Goal: Task Accomplishment & Management: Manage account settings

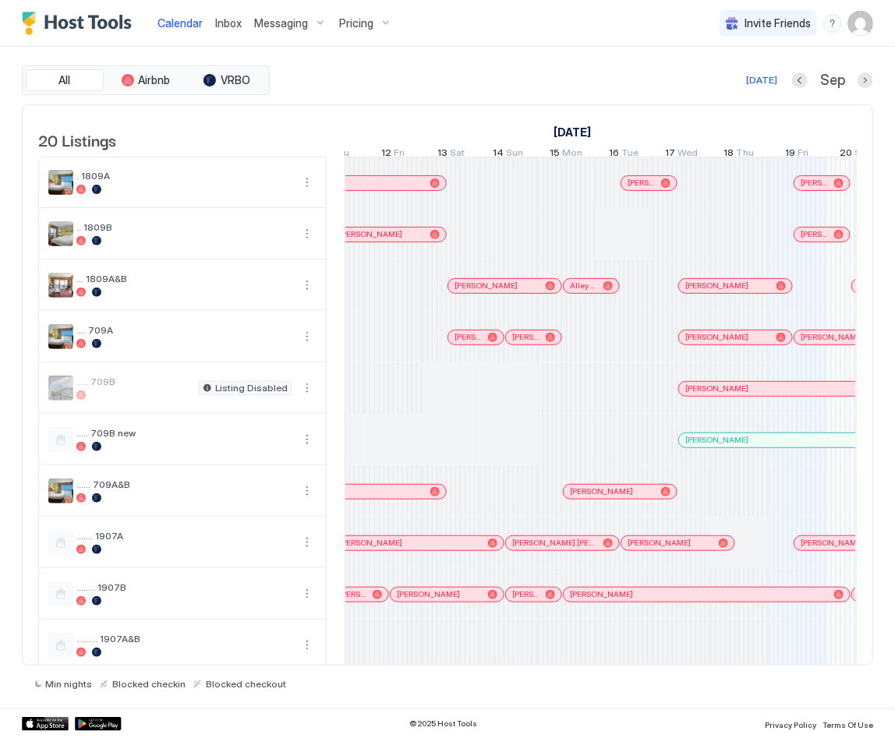
click at [795, 28] on img "User profile" at bounding box center [860, 23] width 25 height 25
click at [727, 85] on span "Settings" at bounding box center [721, 87] width 42 height 14
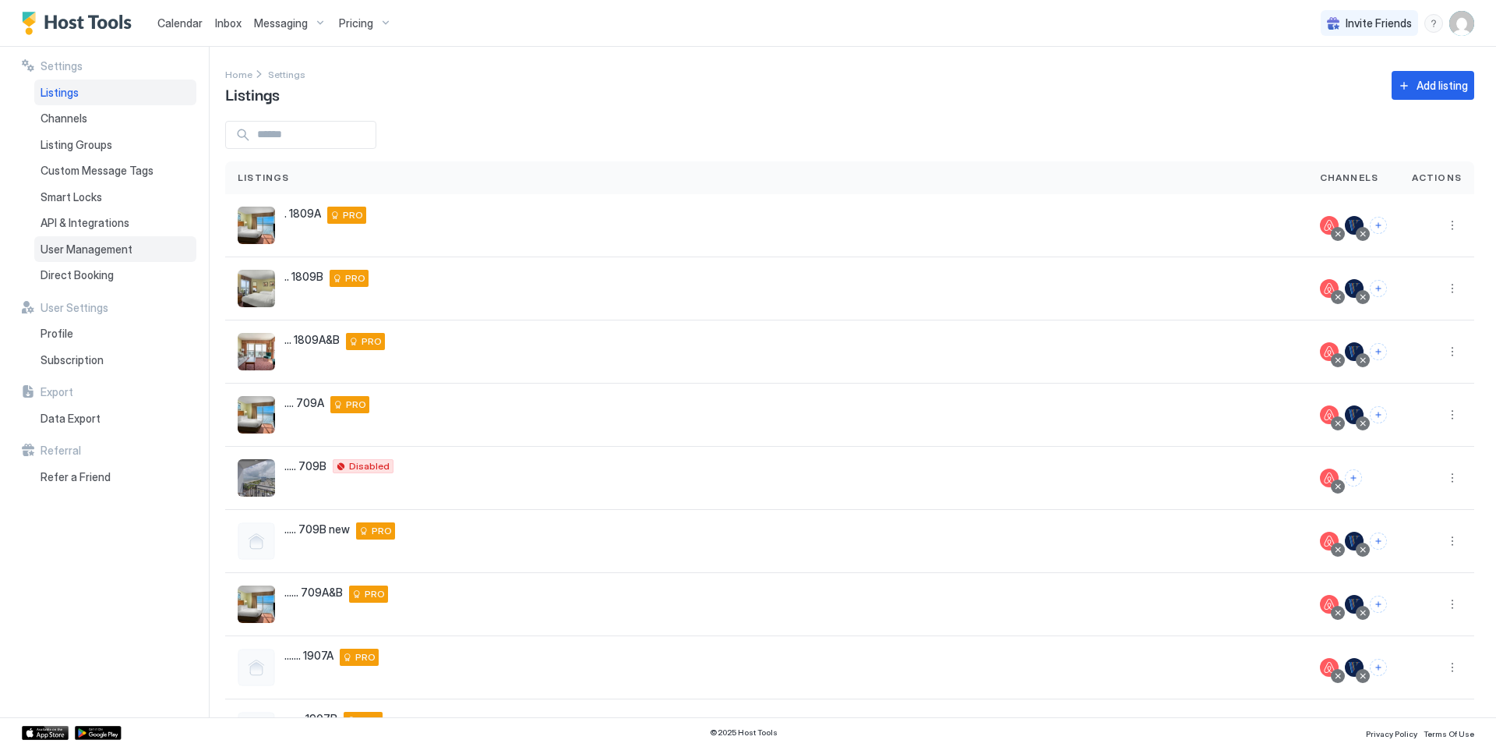
click at [110, 252] on span "User Management" at bounding box center [87, 249] width 92 height 14
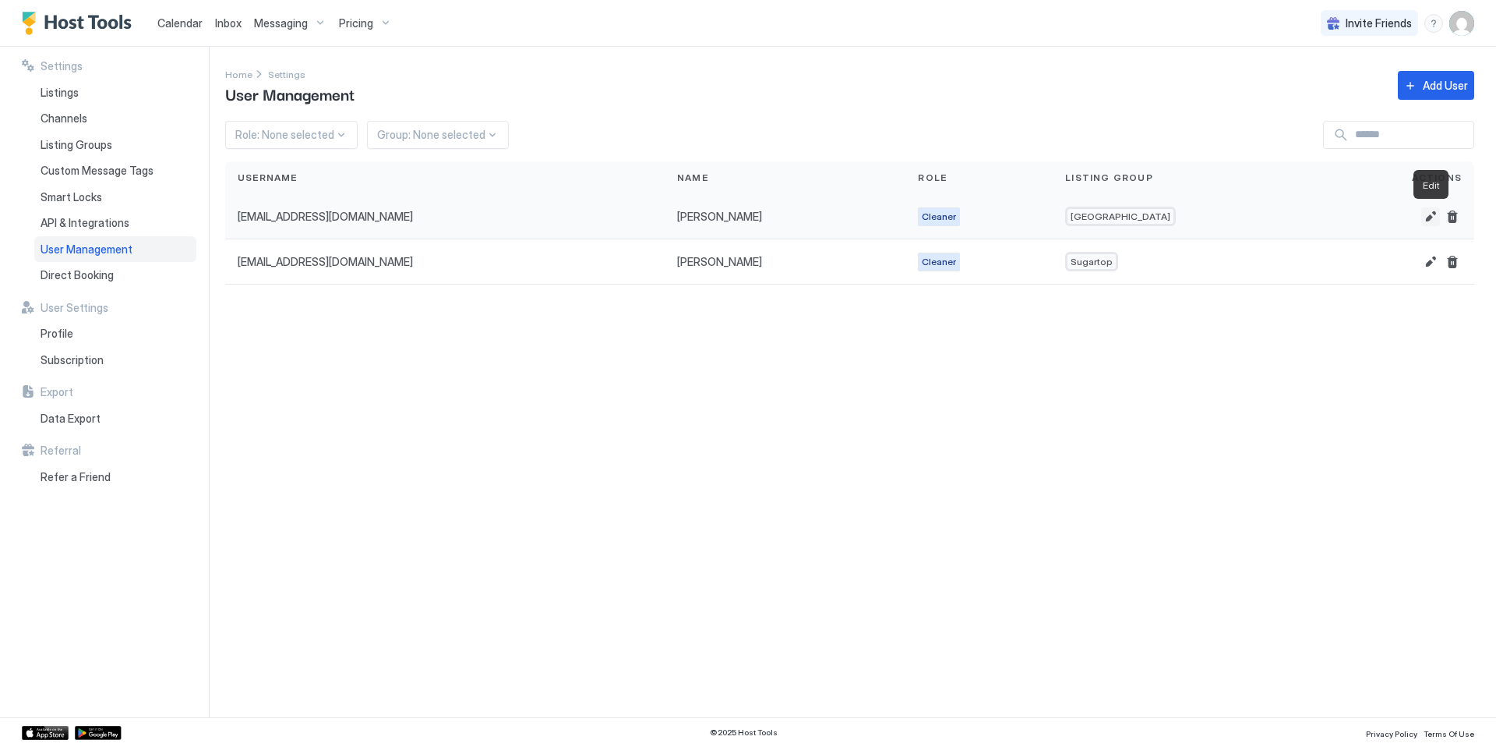
click at [795, 217] on button "Edit" at bounding box center [1431, 216] width 19 height 19
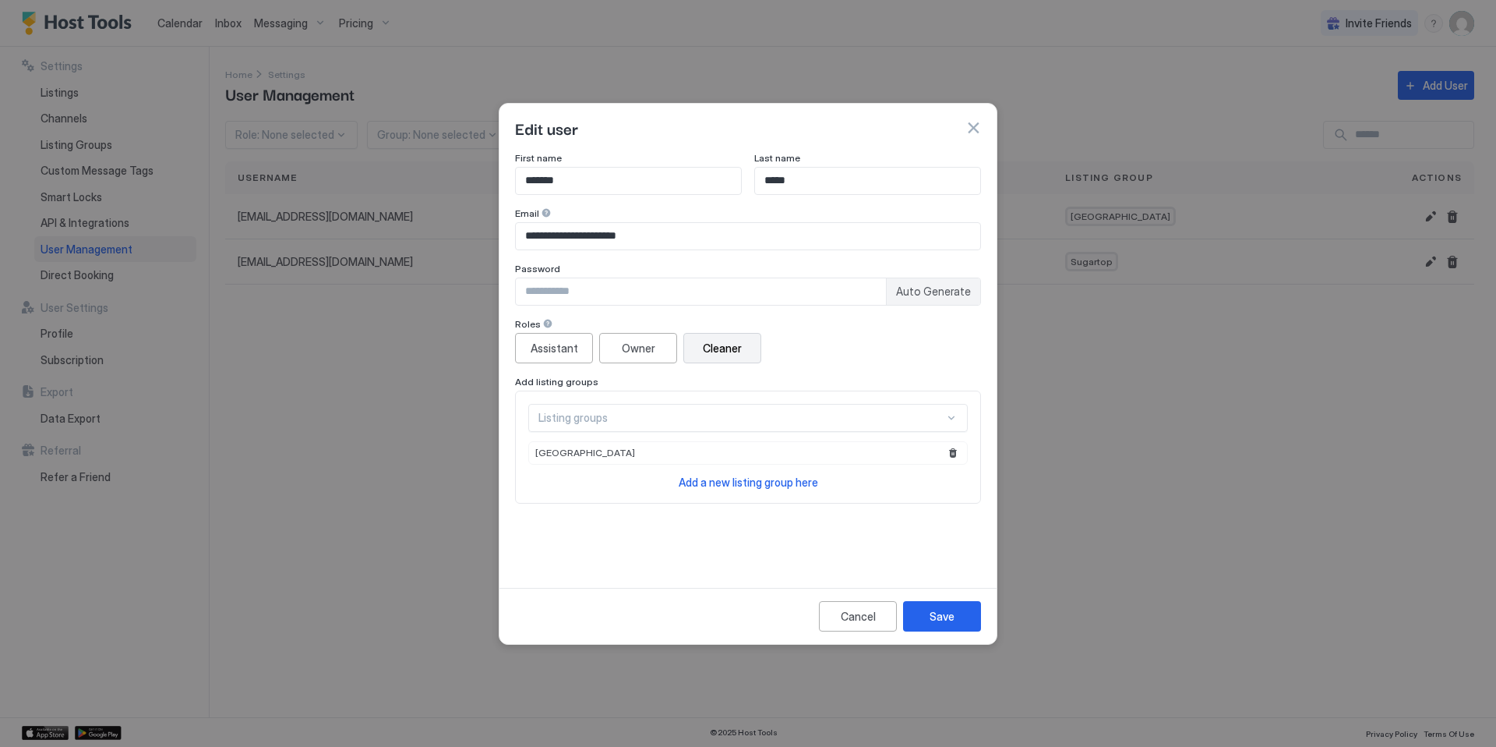
click at [606, 420] on div "Listing groups" at bounding box center [748, 418] width 440 height 28
click at [504, 536] on div "**********" at bounding box center [748, 366] width 497 height 429
click at [795, 616] on div "Cancel" at bounding box center [858, 616] width 35 height 16
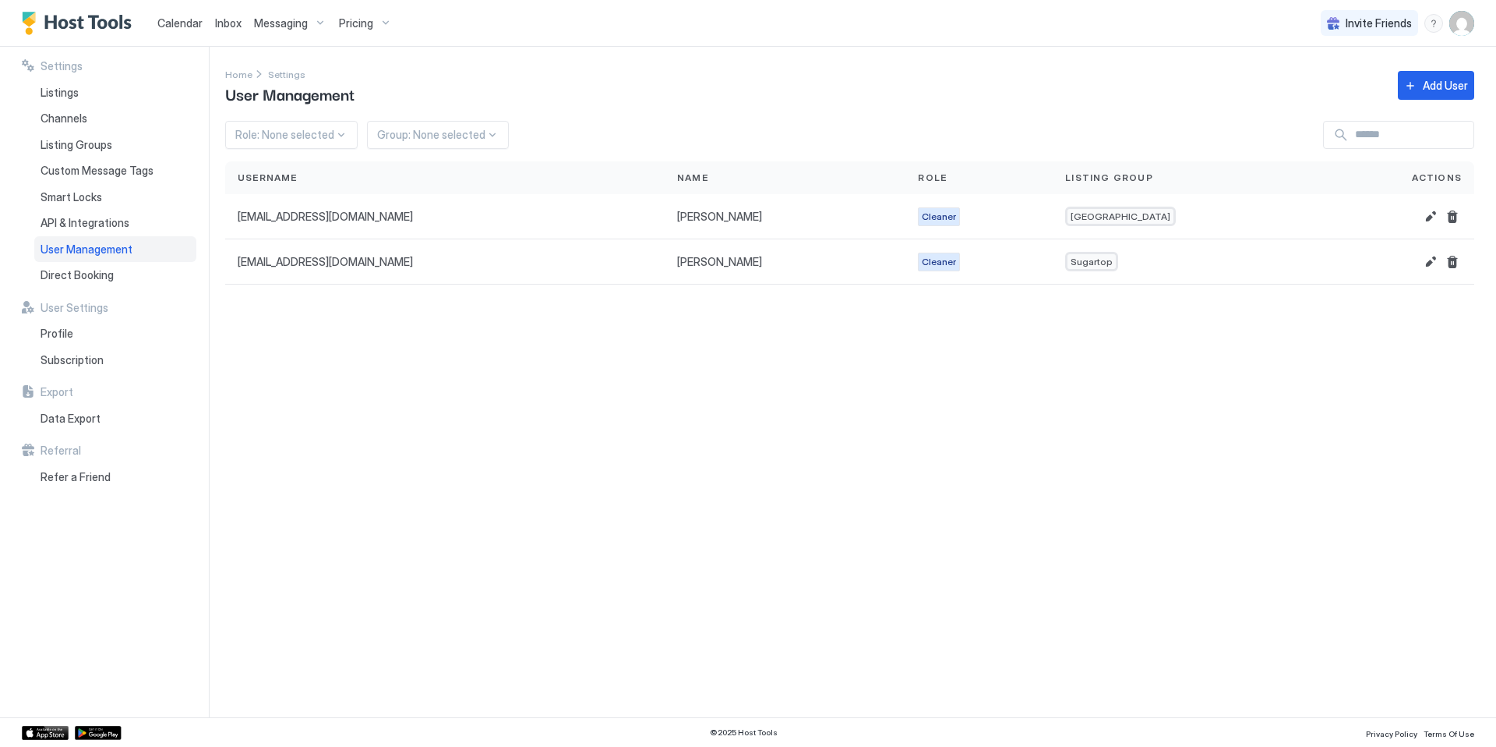
click at [795, 24] on img "User profile" at bounding box center [1462, 23] width 25 height 25
click at [795, 84] on span "Settings" at bounding box center [1322, 87] width 42 height 14
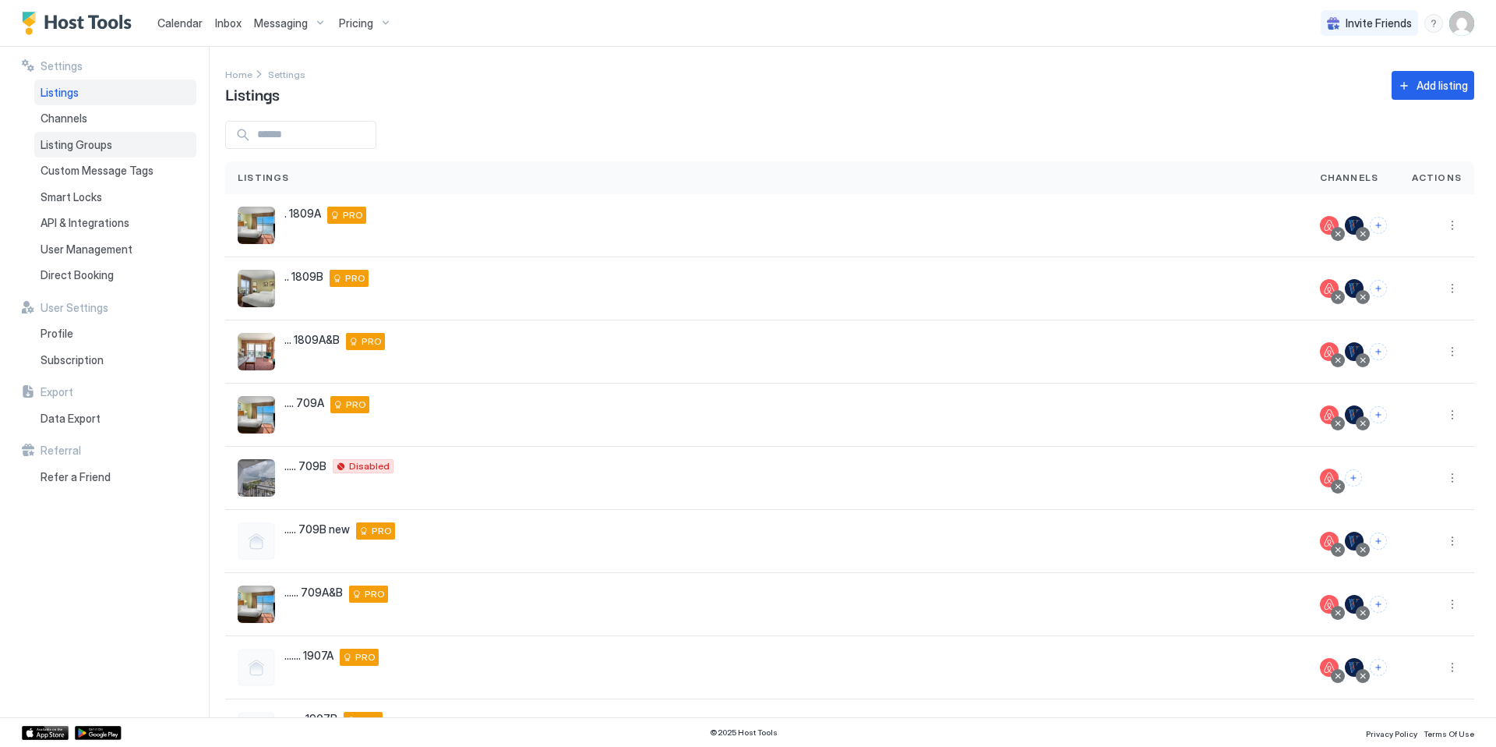
click at [93, 140] on span "Listing Groups" at bounding box center [77, 145] width 72 height 14
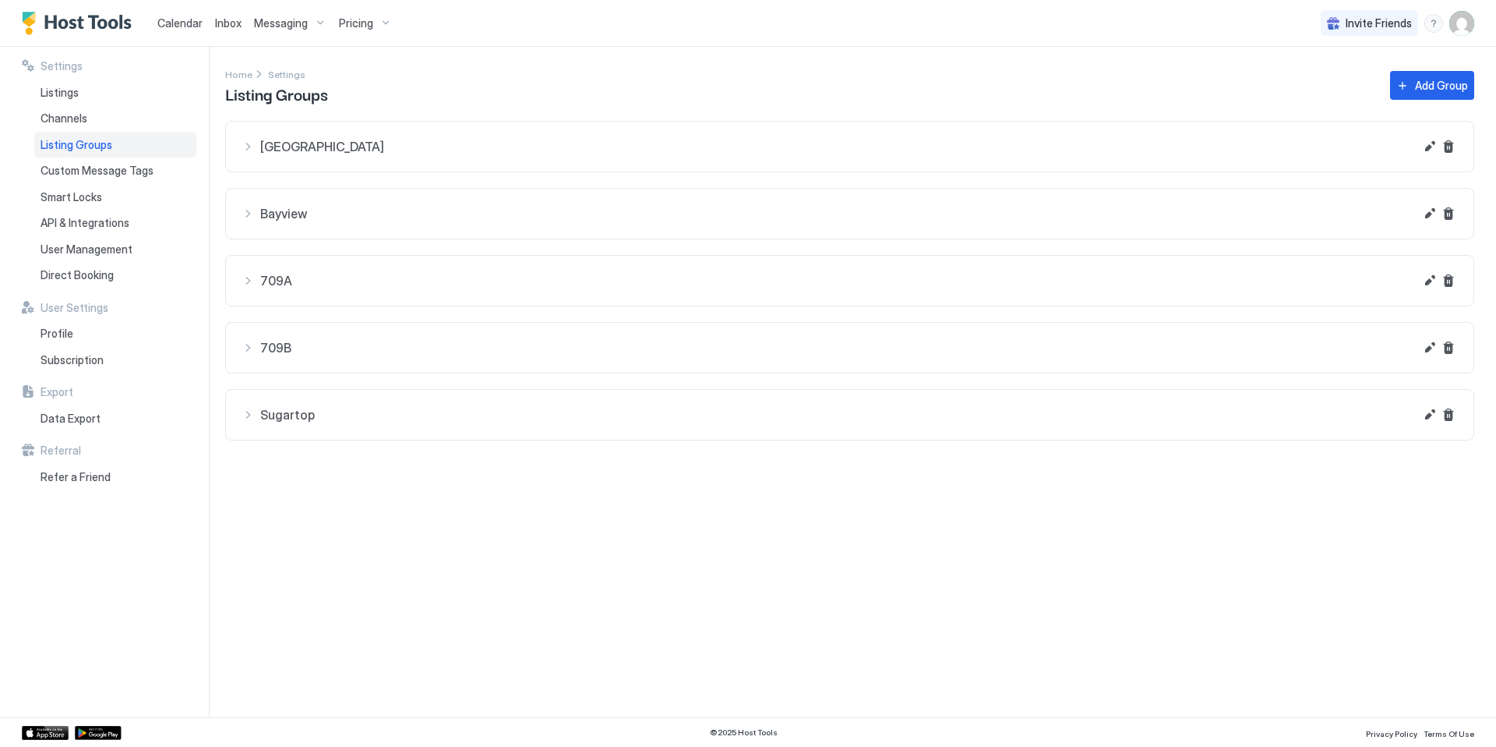
click at [316, 218] on span "Bayview" at bounding box center [837, 214] width 1154 height 16
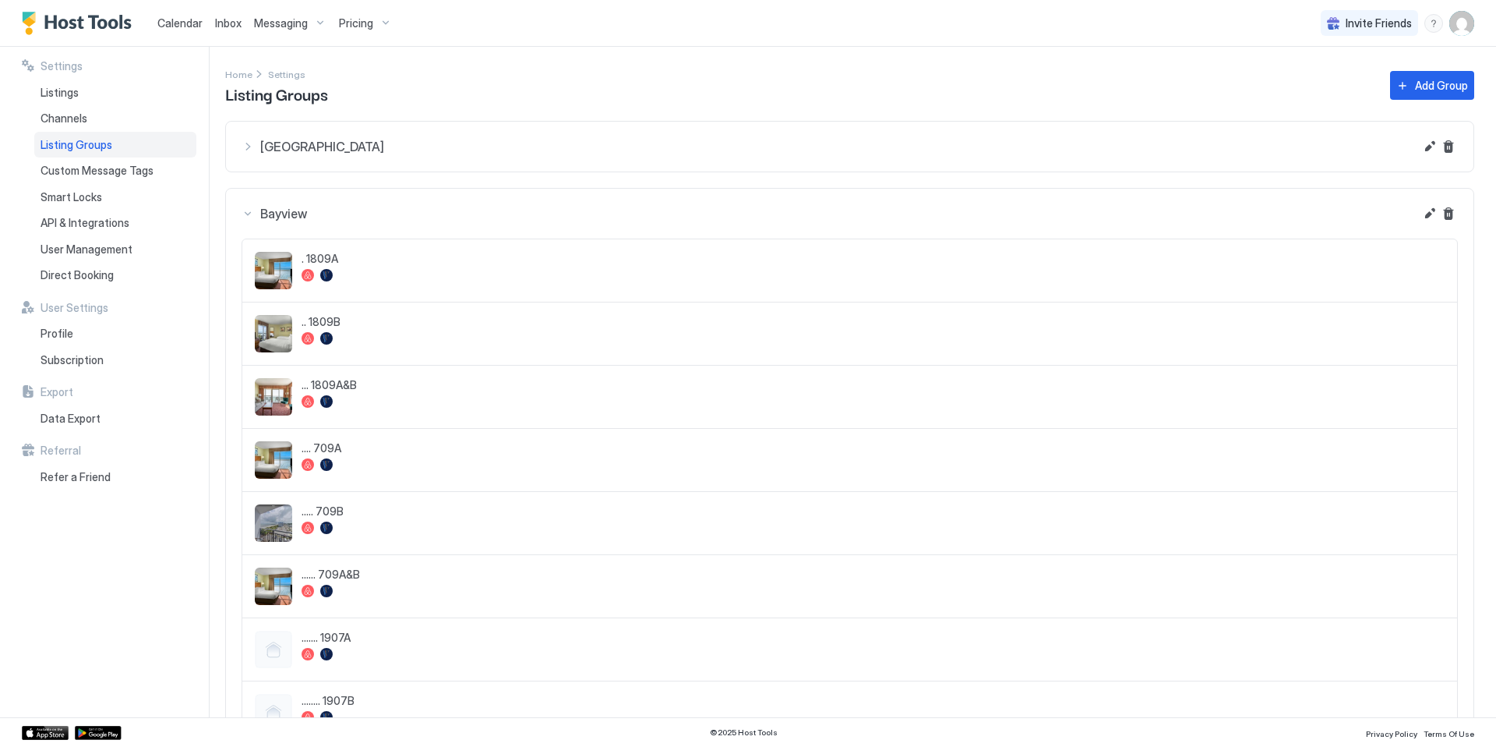
click at [795, 26] on img "User profile" at bounding box center [1462, 23] width 25 height 25
click at [795, 87] on div "Settings" at bounding box center [1375, 87] width 198 height 27
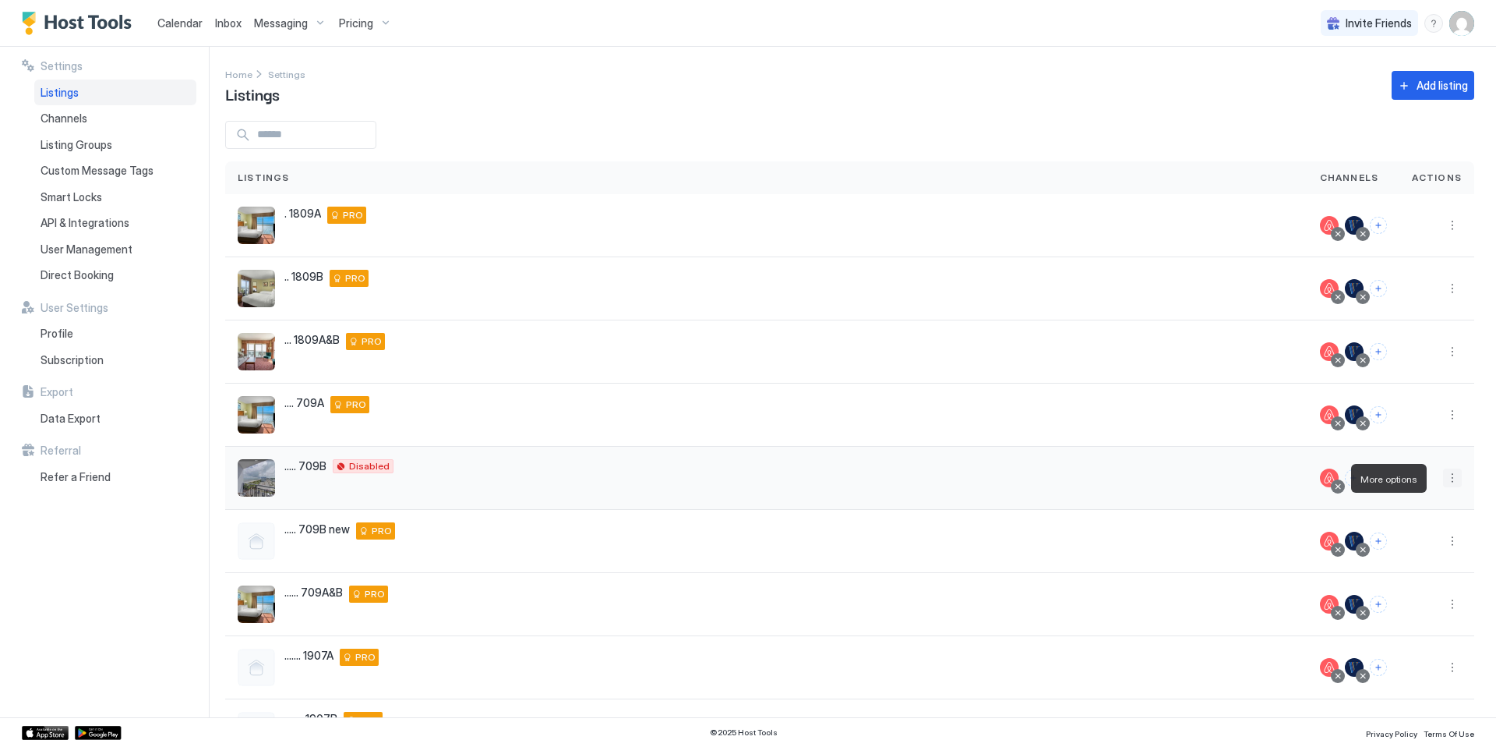
click at [795, 478] on button "More options" at bounding box center [1452, 477] width 19 height 19
click at [795, 478] on div at bounding box center [748, 373] width 1496 height 747
click at [795, 478] on button "More options" at bounding box center [1452, 477] width 19 height 19
click at [795, 601] on span "Airbnb Settings" at bounding box center [1406, 600] width 69 height 12
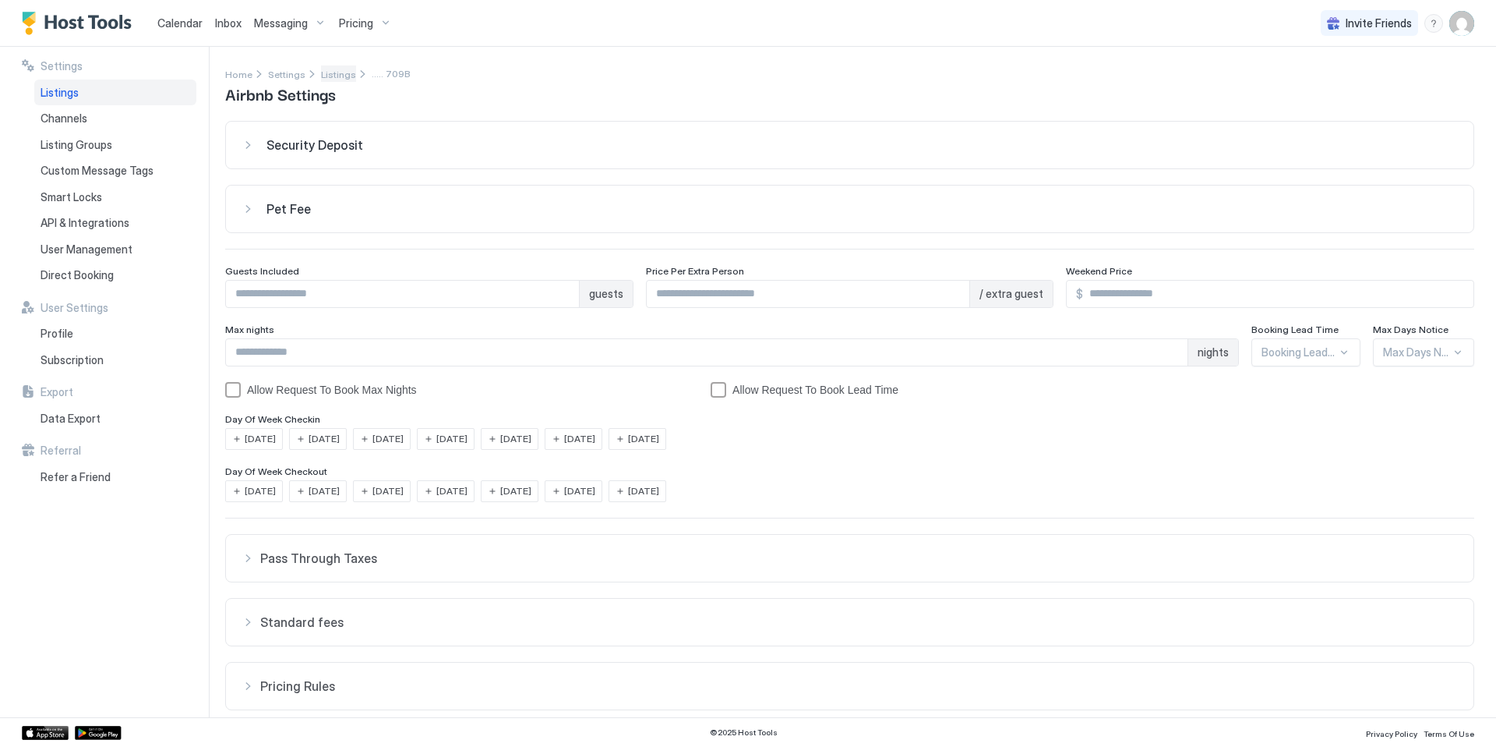
click at [337, 75] on span "Listings" at bounding box center [338, 75] width 35 height 12
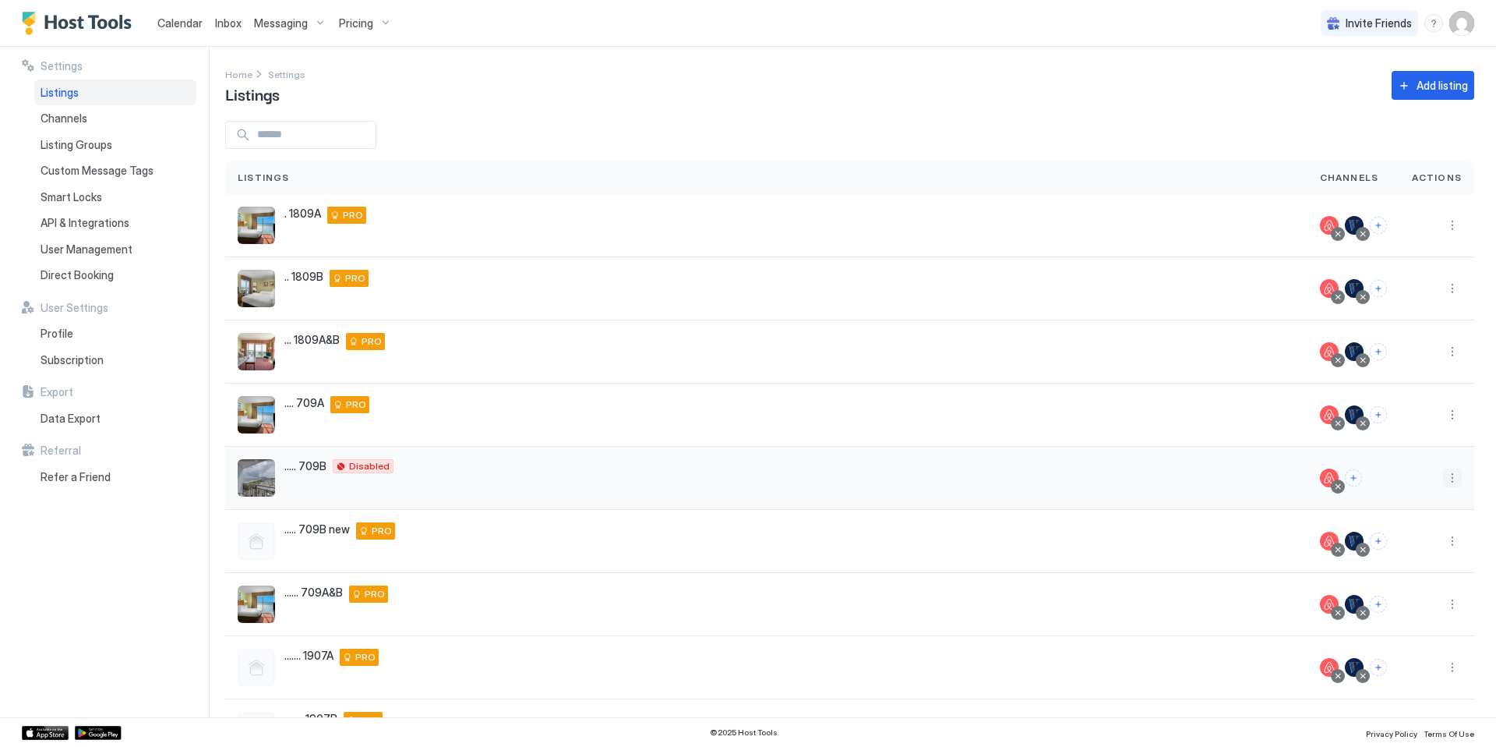
click at [795, 478] on button "More options" at bounding box center [1452, 477] width 19 height 19
click at [795, 550] on span "Listing Settings" at bounding box center [1408, 550] width 69 height 12
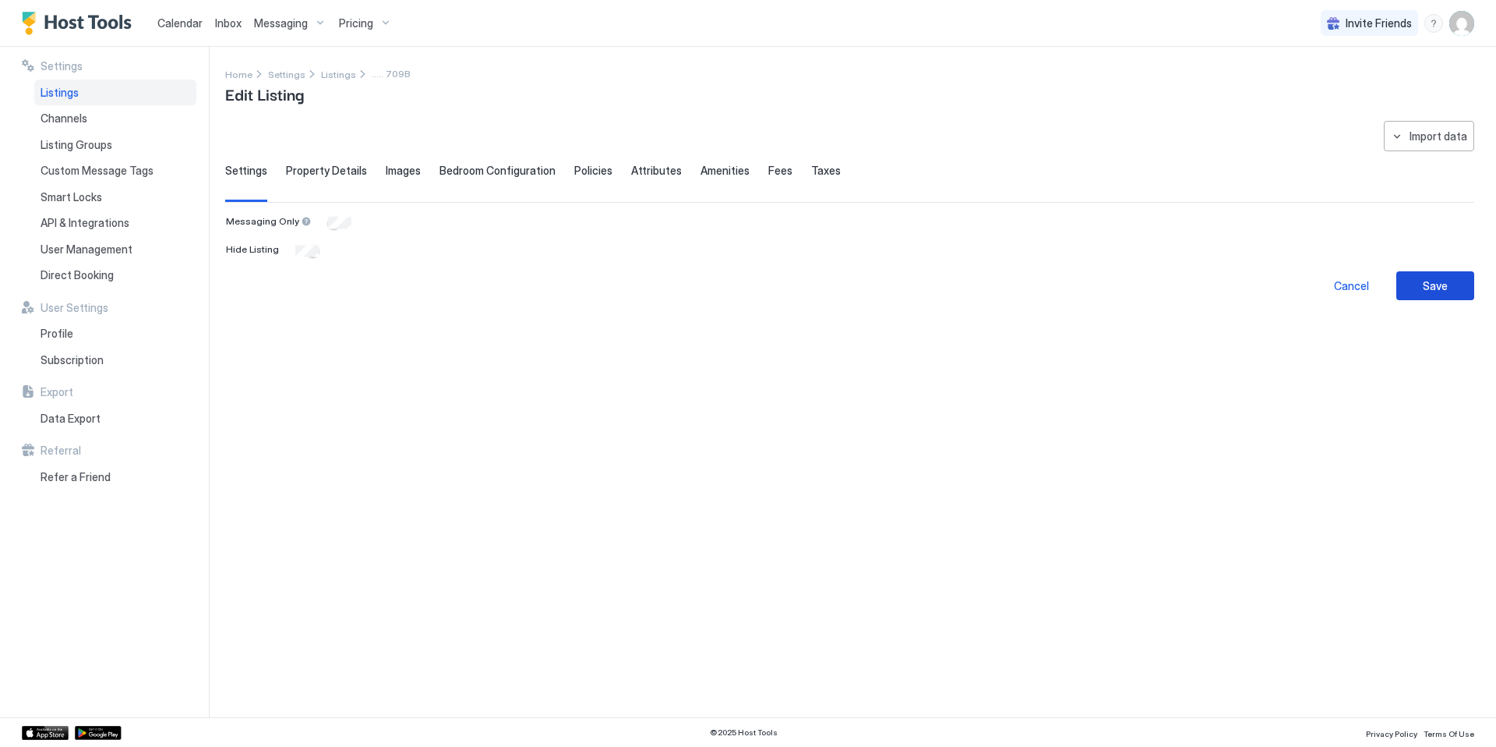
click at [795, 284] on div "Save" at bounding box center [1435, 285] width 25 height 16
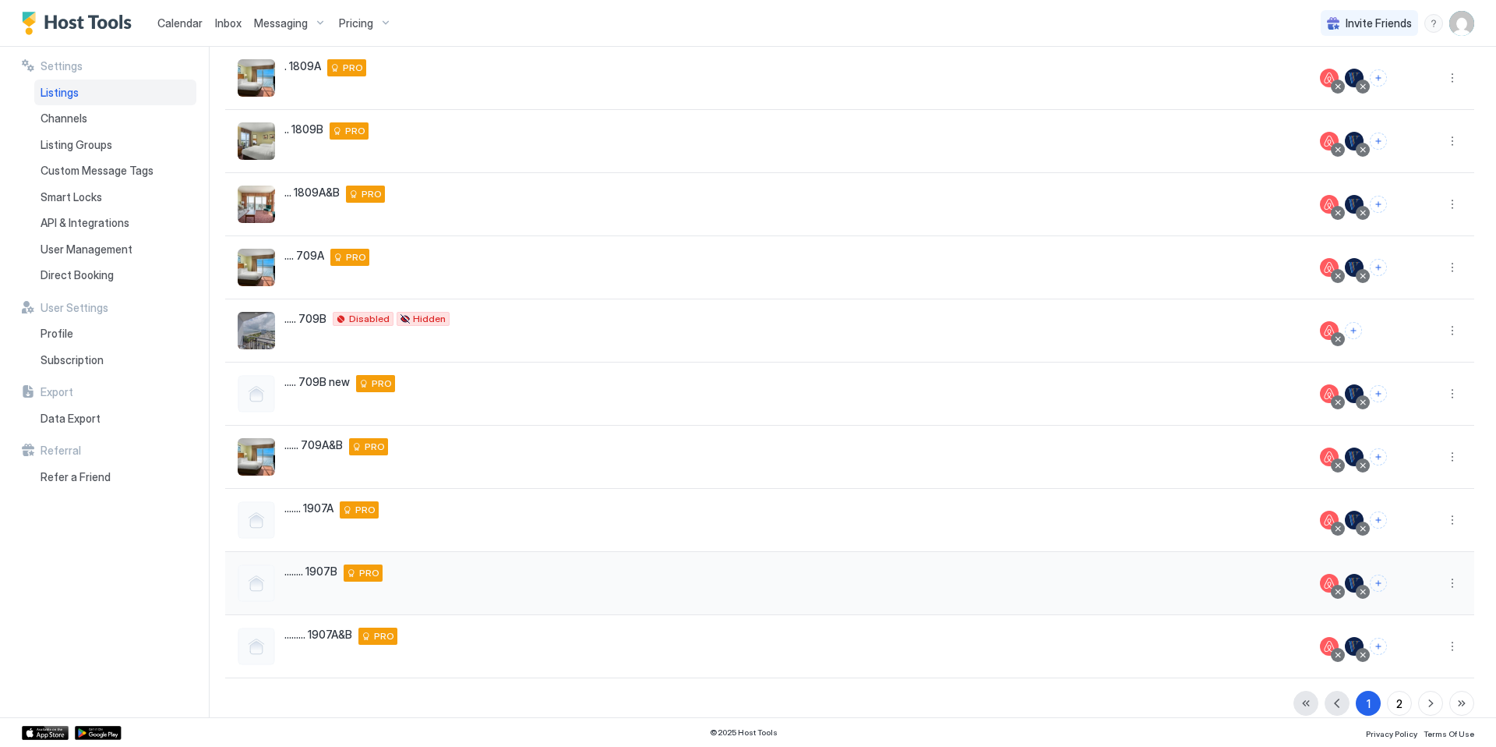
scroll to position [164, 0]
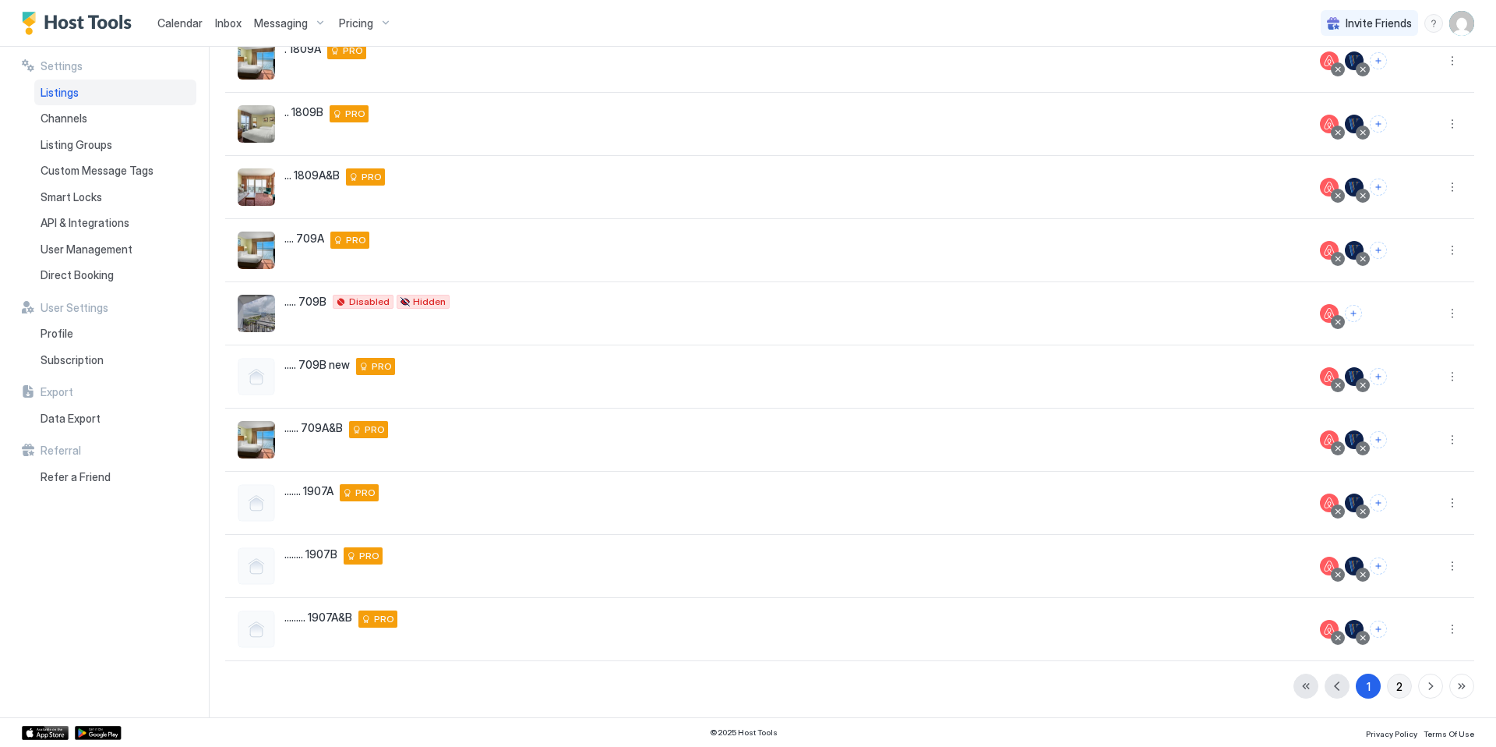
click at [795, 655] on div "2" at bounding box center [1400, 686] width 6 height 16
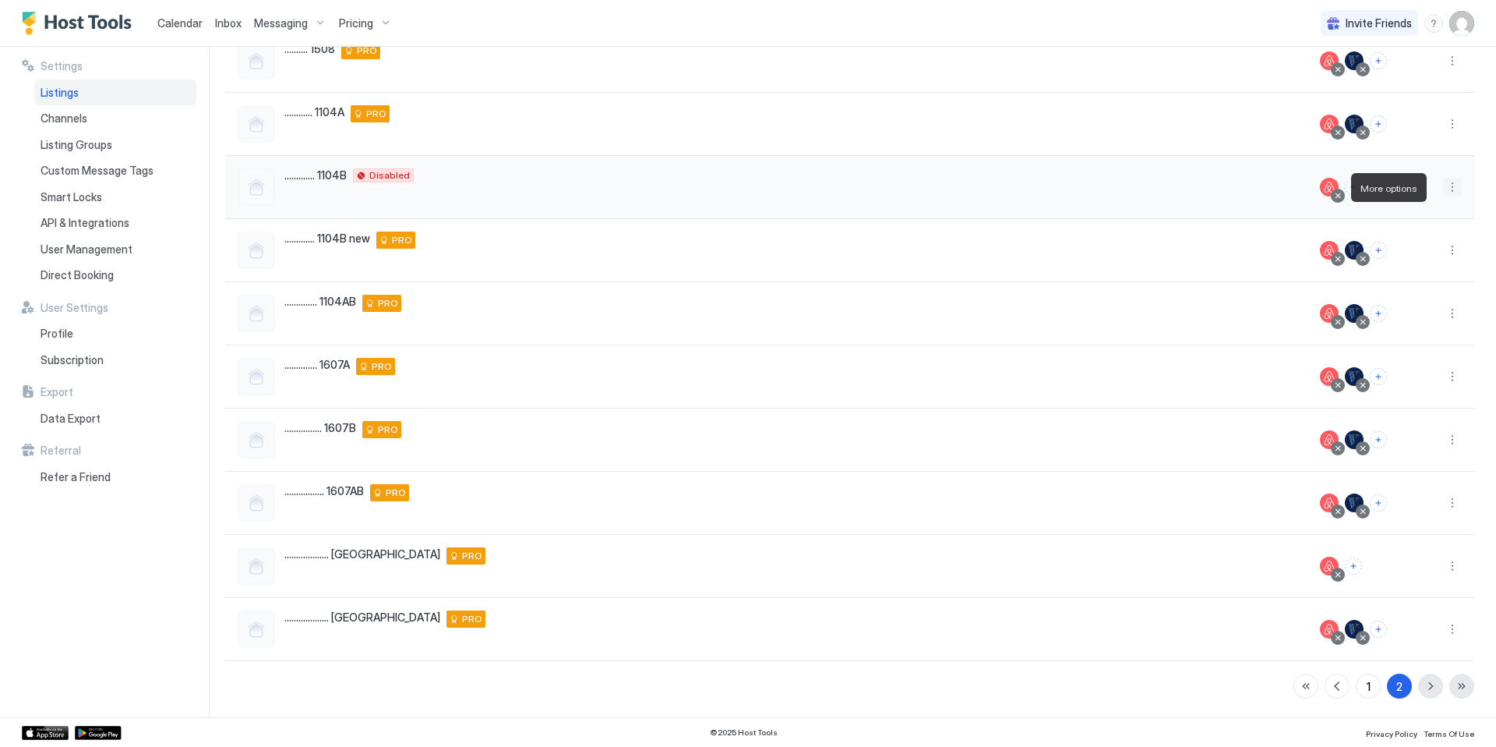
click at [795, 189] on button "More options" at bounding box center [1452, 187] width 19 height 19
click at [795, 655] on div at bounding box center [748, 373] width 1496 height 747
click at [795, 655] on div "1" at bounding box center [1369, 686] width 4 height 16
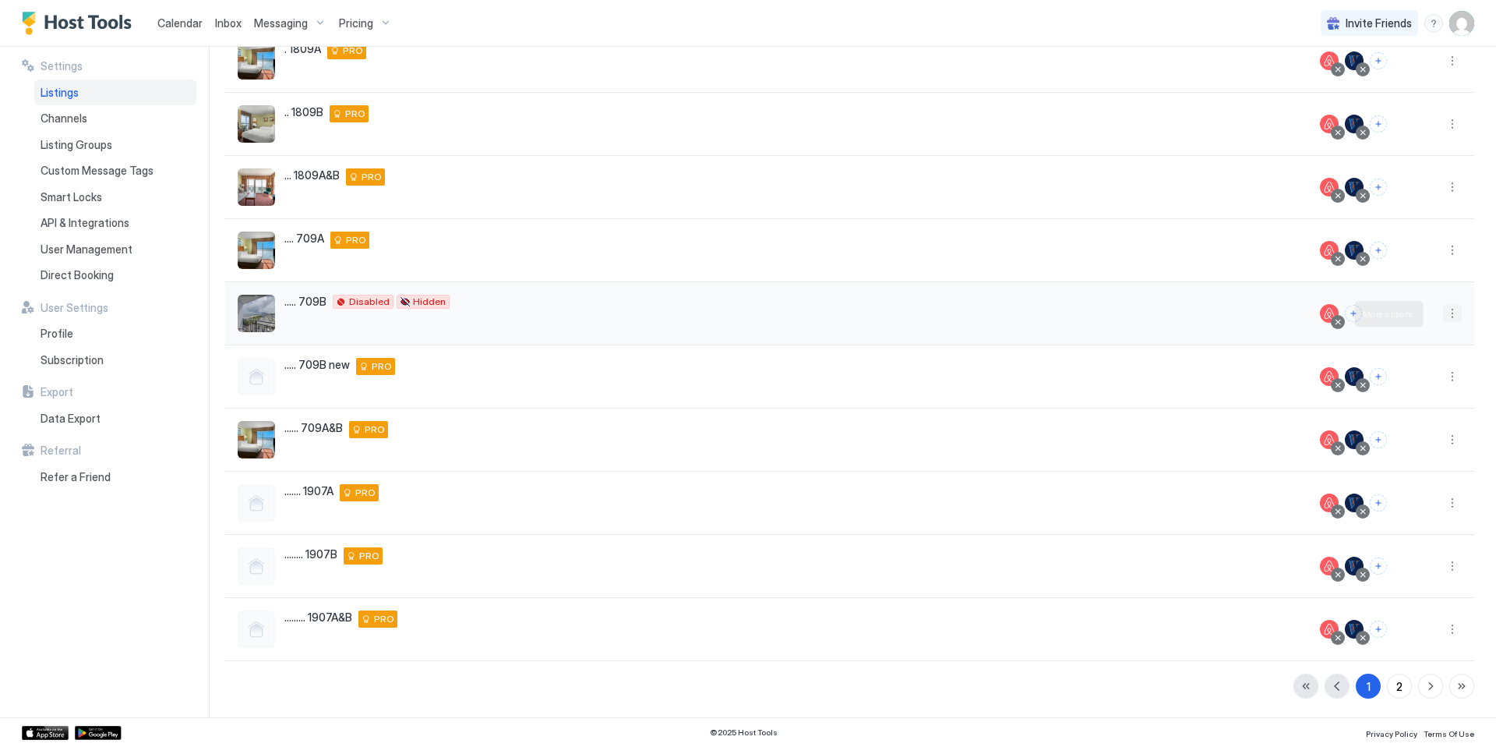
click at [795, 316] on button "More options" at bounding box center [1452, 313] width 19 height 19
click at [795, 385] on span "Listing Settings" at bounding box center [1408, 386] width 69 height 12
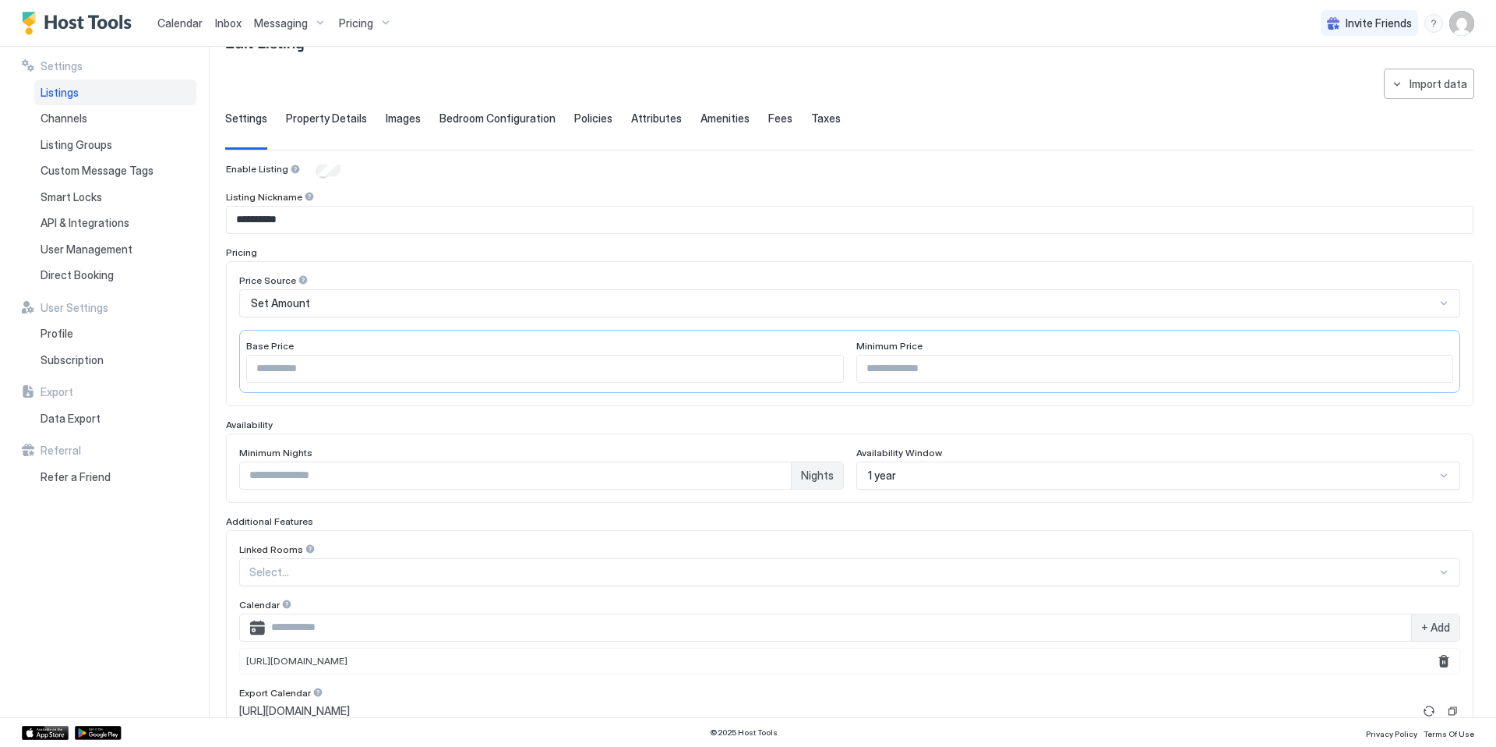
scroll to position [309, 0]
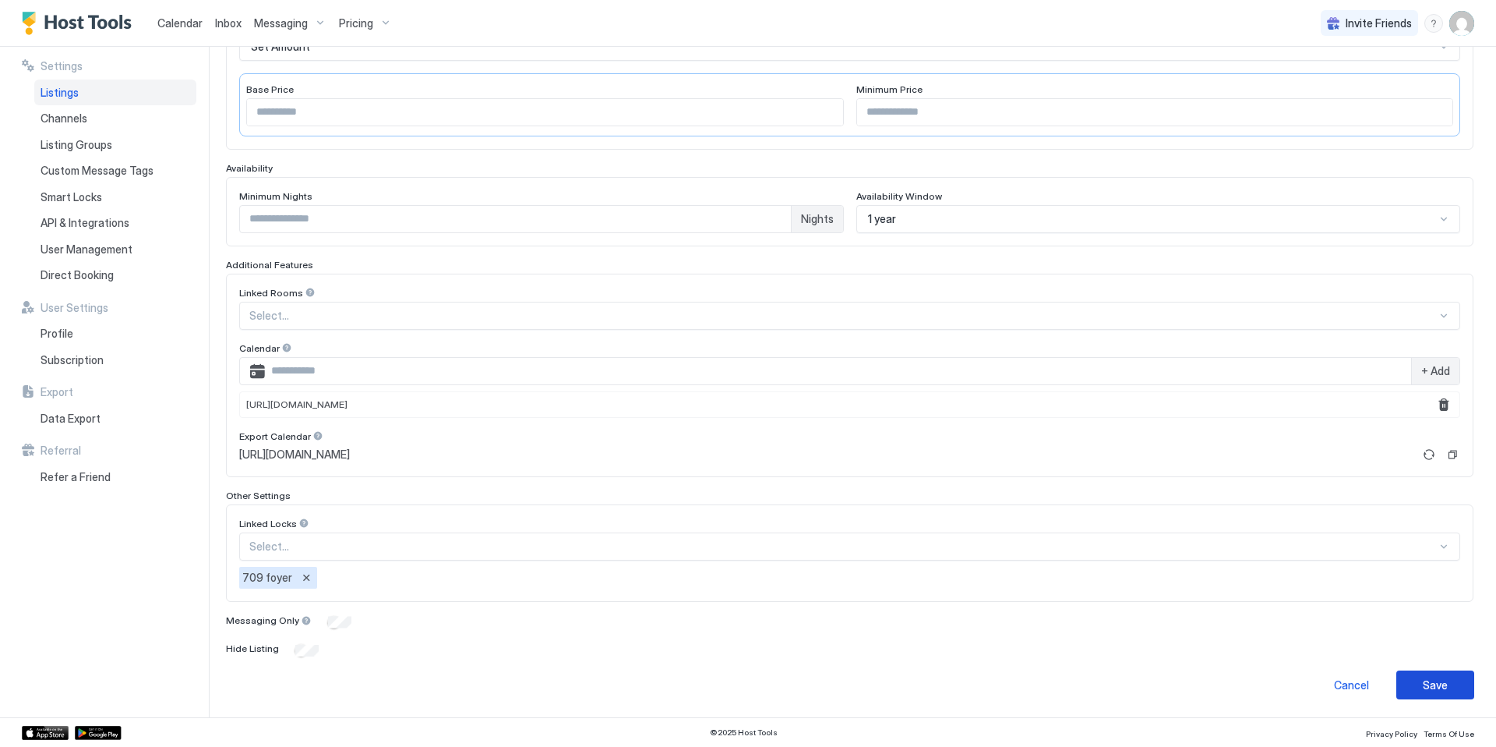
click at [795, 655] on div "Save" at bounding box center [1435, 684] width 25 height 16
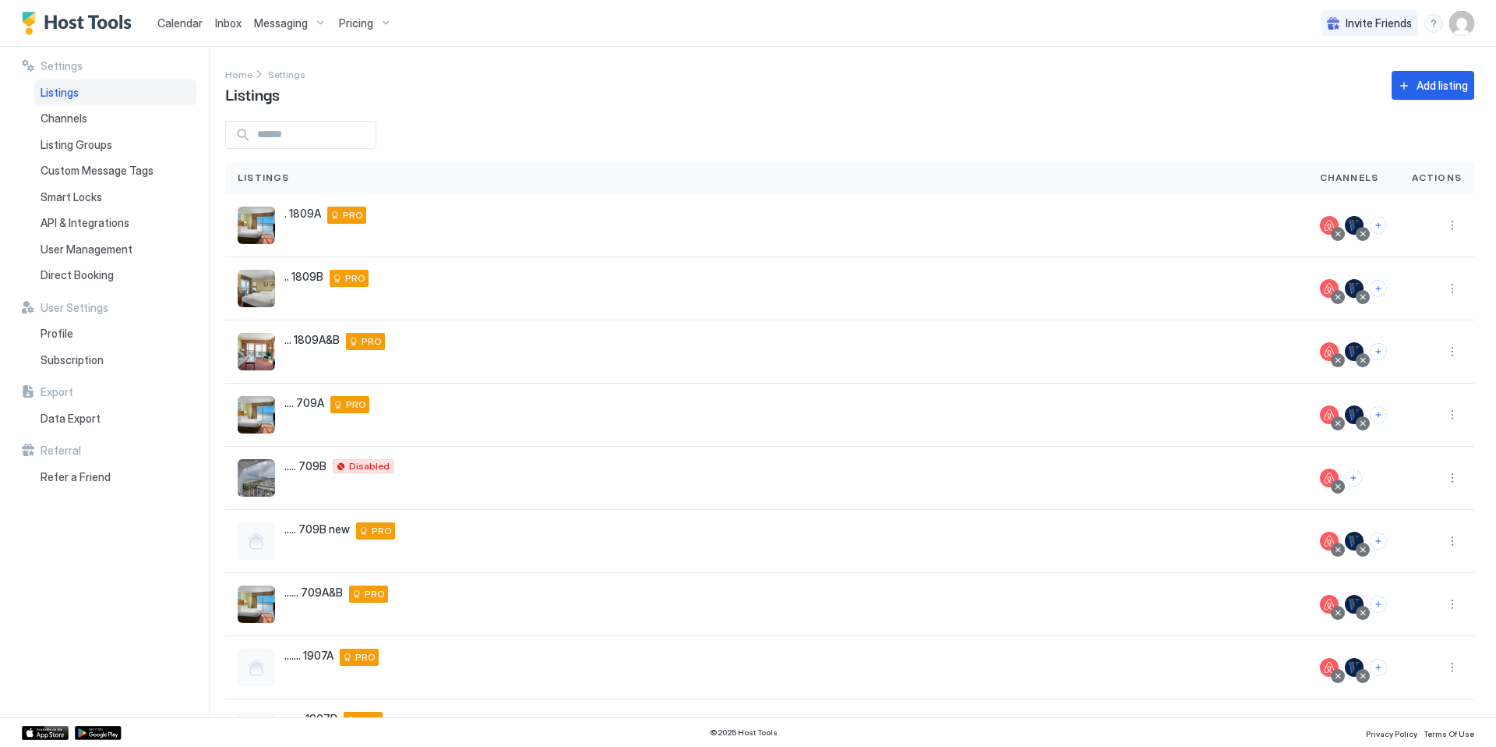
click at [795, 21] on img "User profile" at bounding box center [1462, 23] width 25 height 25
click at [795, 88] on div "Settings" at bounding box center [1375, 87] width 198 height 27
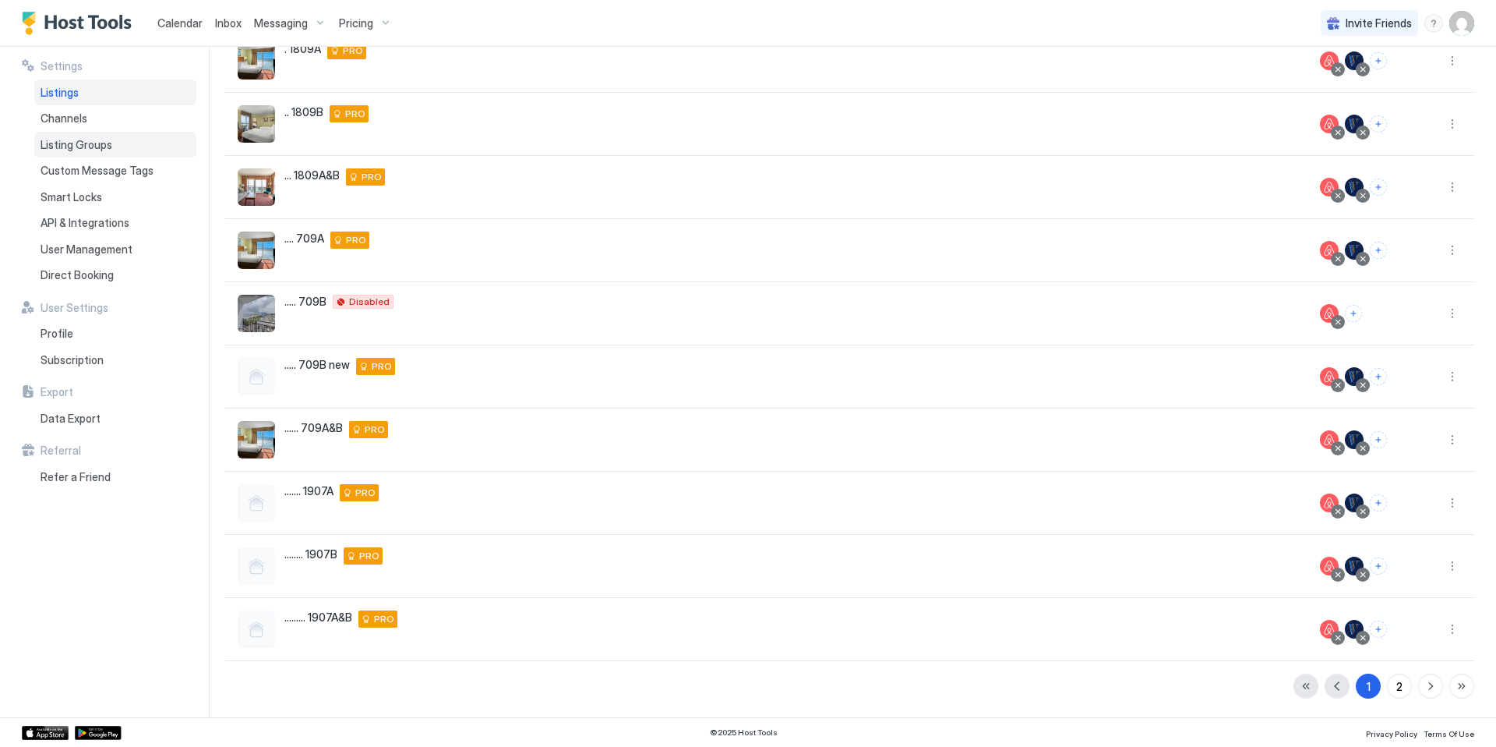
click at [106, 140] on span "Listing Groups" at bounding box center [77, 145] width 72 height 14
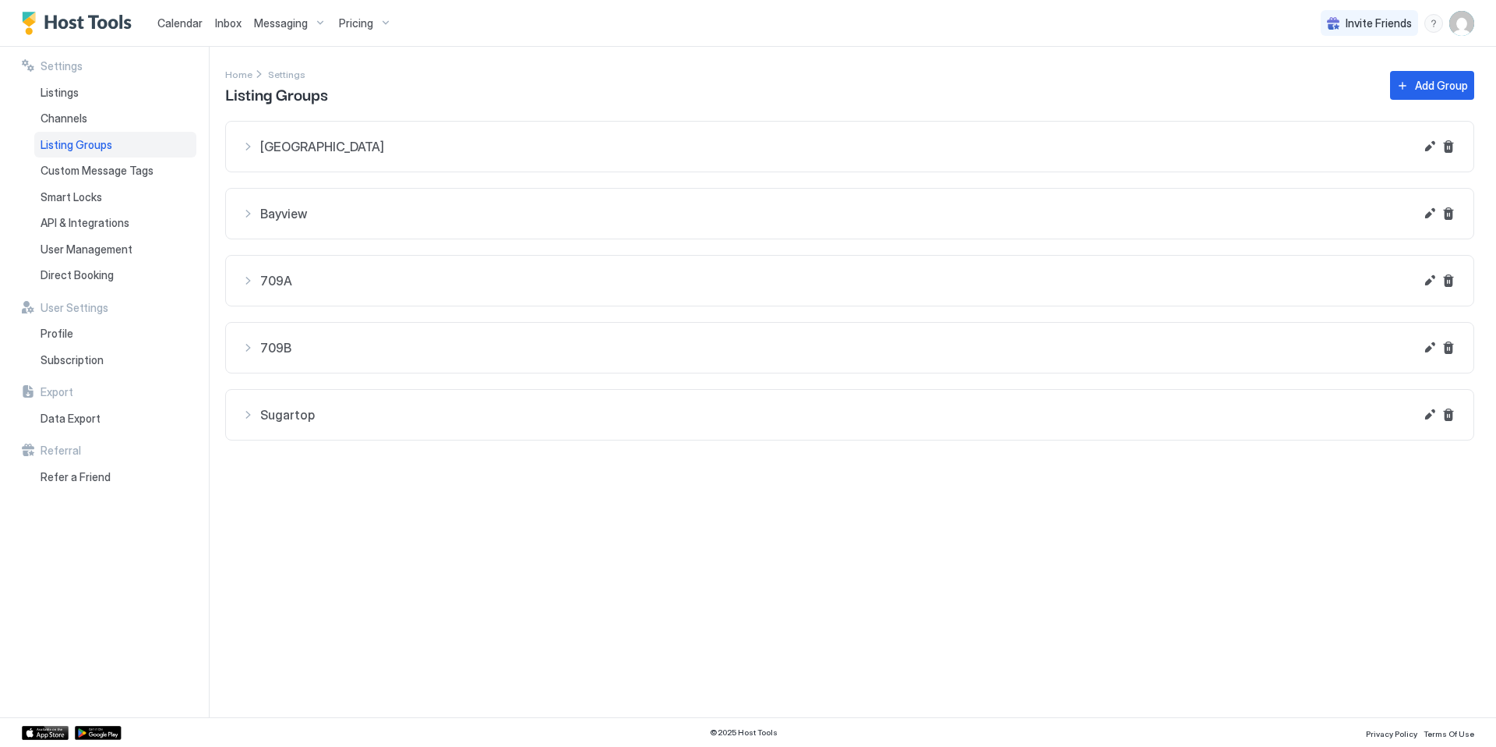
click at [251, 211] on div "Bayview" at bounding box center [828, 213] width 1173 height 19
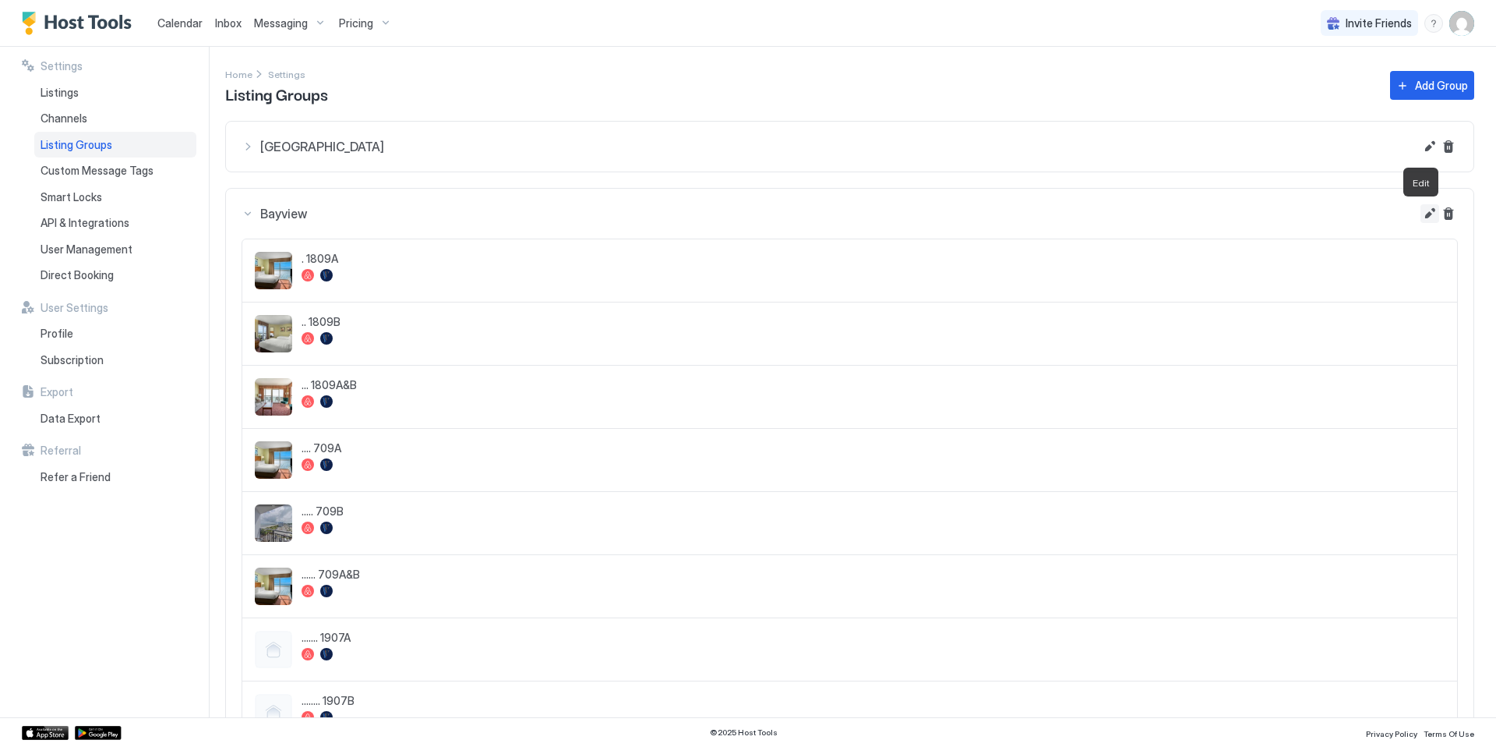
click at [795, 214] on button "Edit" at bounding box center [1430, 213] width 19 height 19
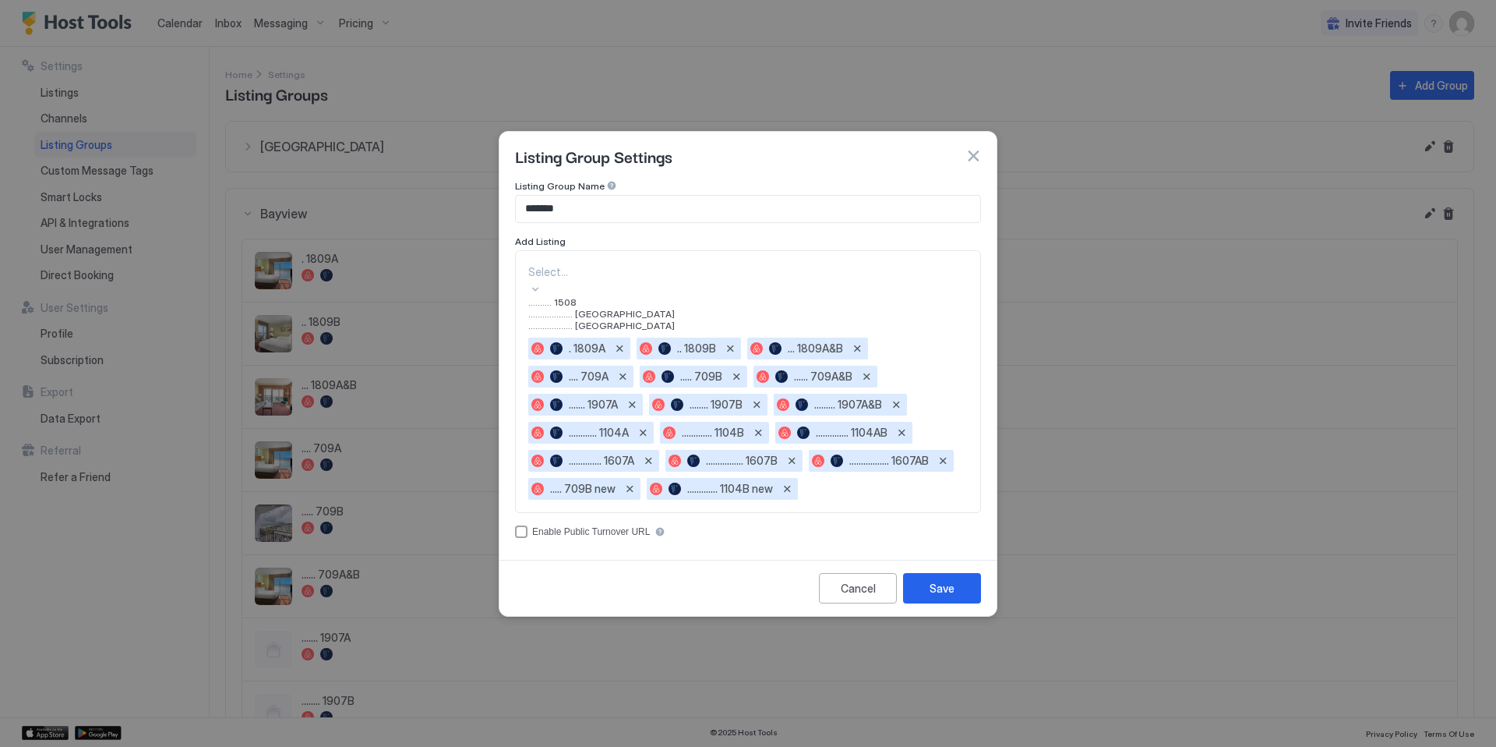
click at [795, 280] on div at bounding box center [748, 271] width 440 height 16
click at [549, 248] on div "Listing Group Name ******* Add Listing 3 results available. Use Up and Down to …" at bounding box center [748, 359] width 466 height 358
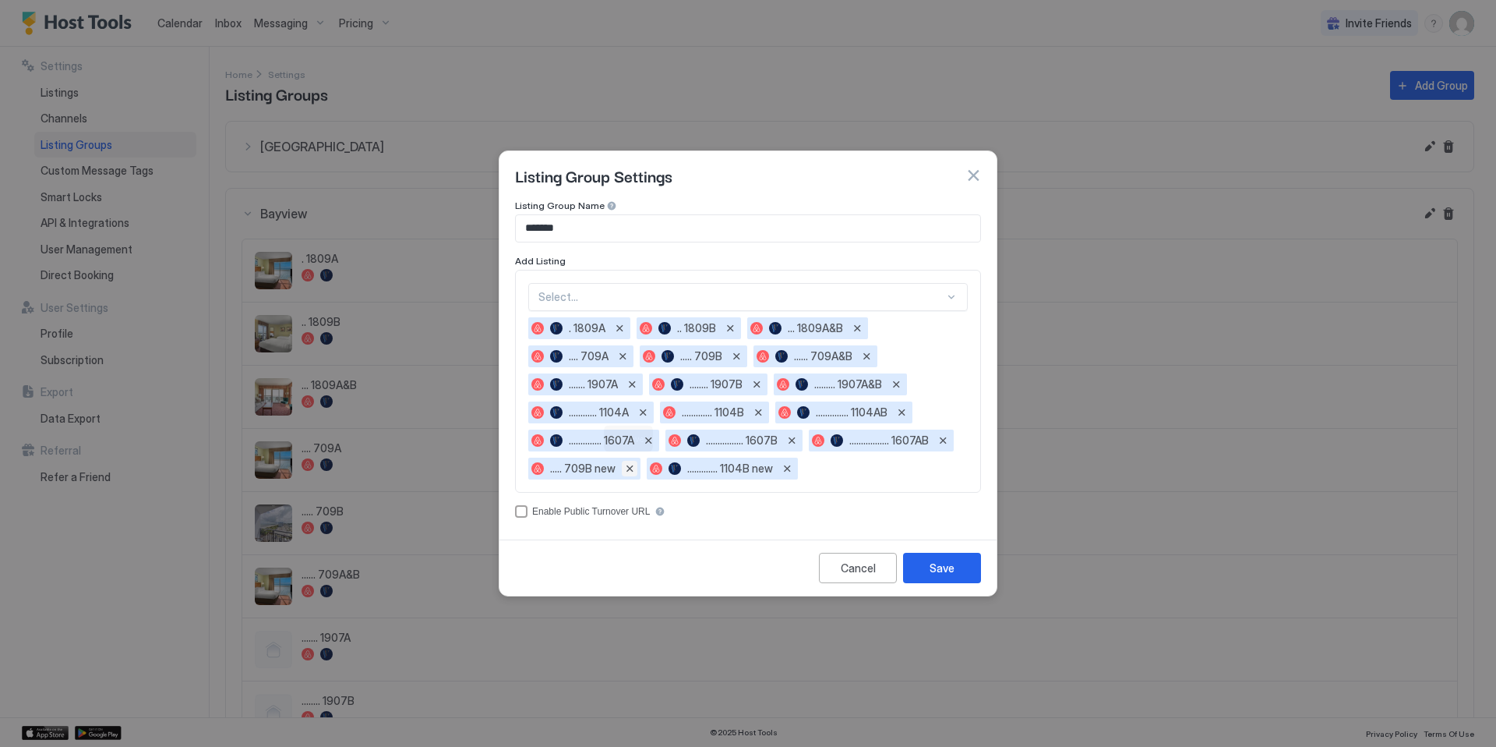
click at [630, 471] on button "Remove" at bounding box center [630, 469] width 16 height 16
click at [793, 296] on div at bounding box center [742, 297] width 406 height 14
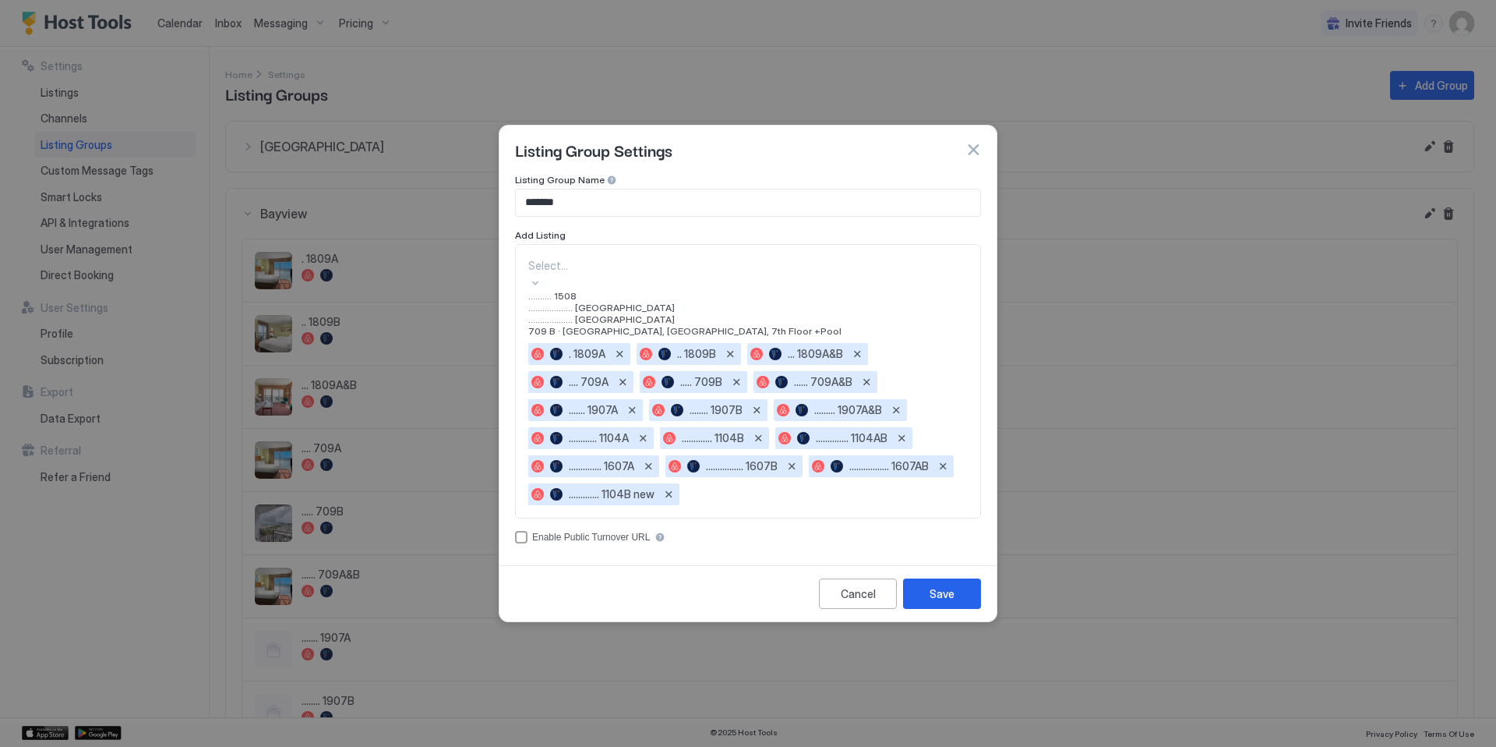
click at [624, 337] on span "709 B · [GEOGRAPHIC_DATA], [GEOGRAPHIC_DATA], 7th Floor +Pool" at bounding box center [684, 331] width 313 height 12
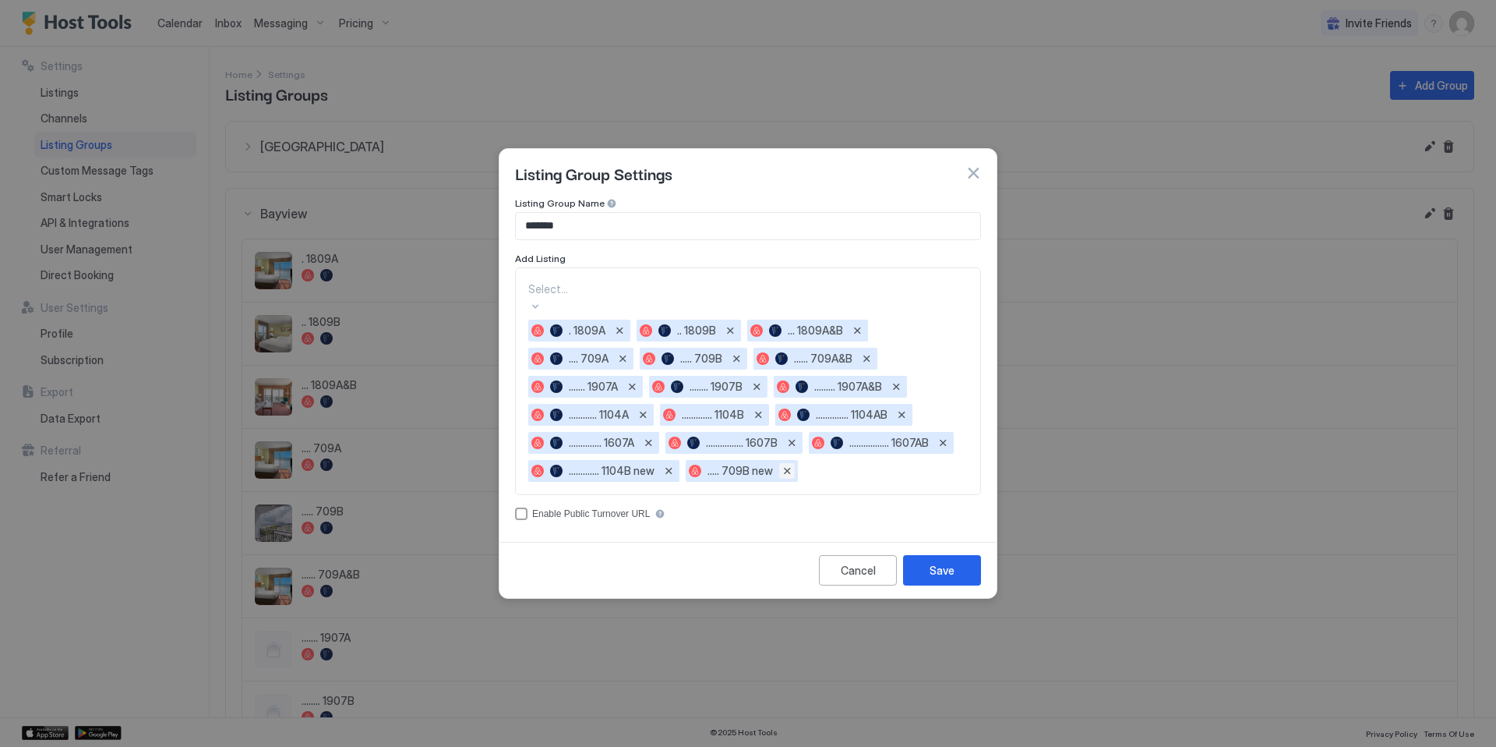
click at [786, 471] on button "Remove" at bounding box center [787, 471] width 16 height 16
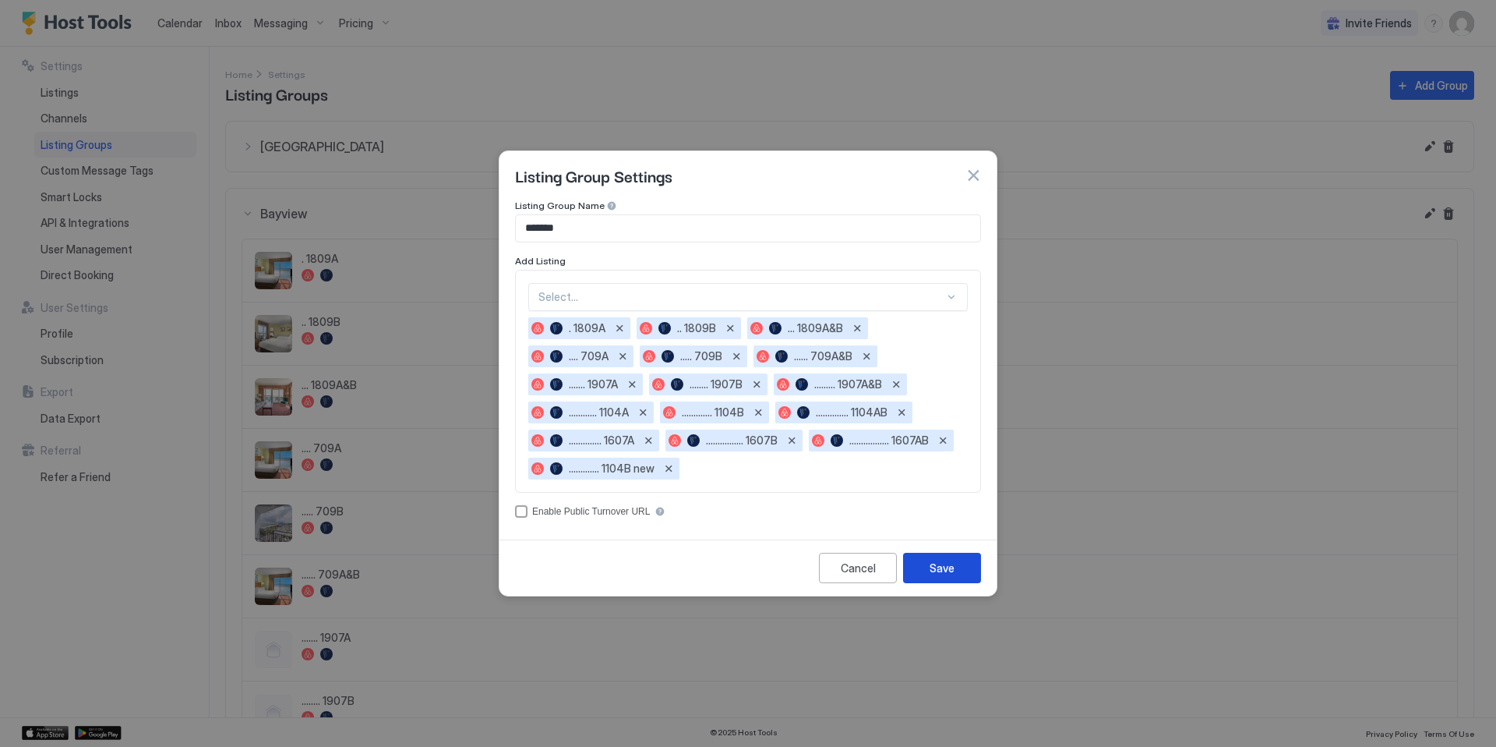
click at [795, 563] on div "Save" at bounding box center [942, 568] width 25 height 16
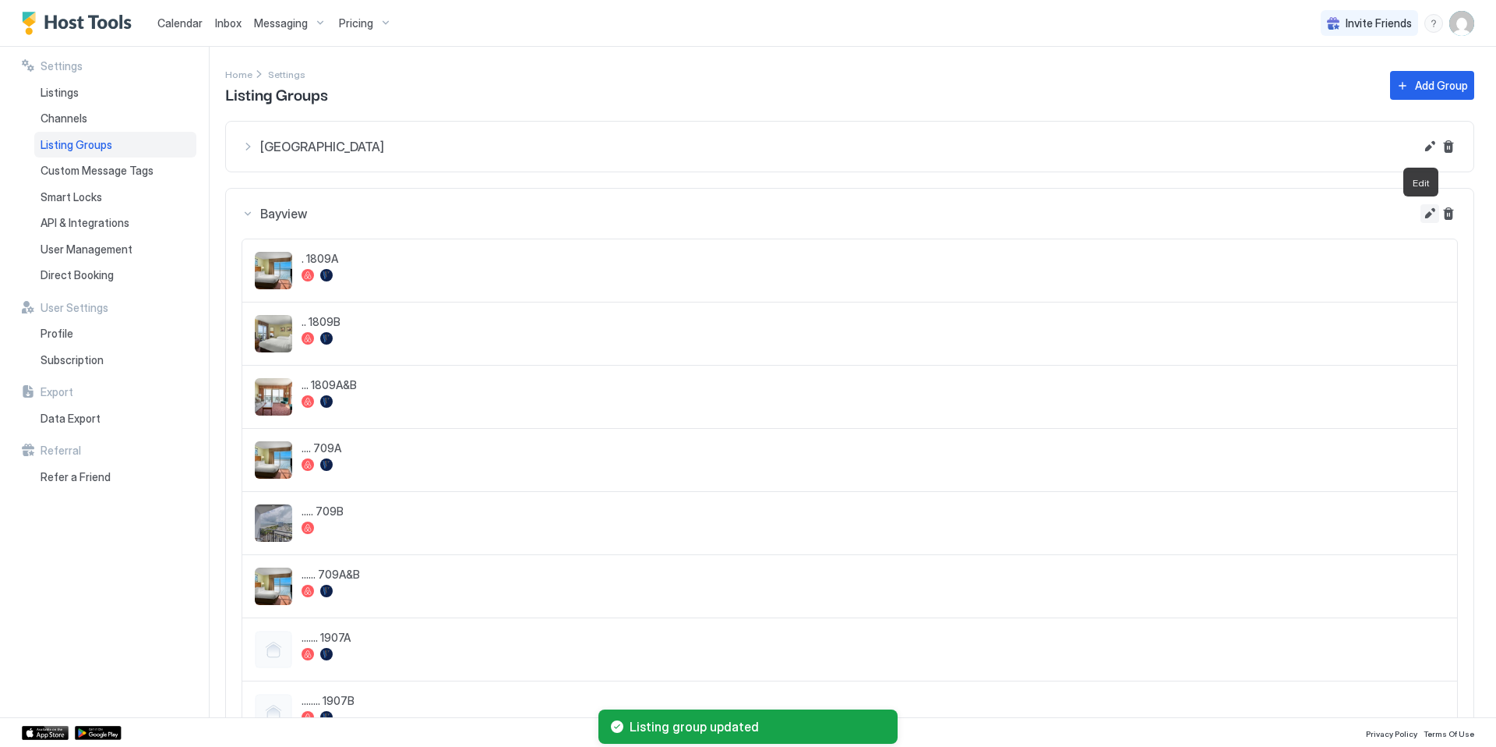
click at [795, 212] on button "Edit" at bounding box center [1430, 213] width 19 height 19
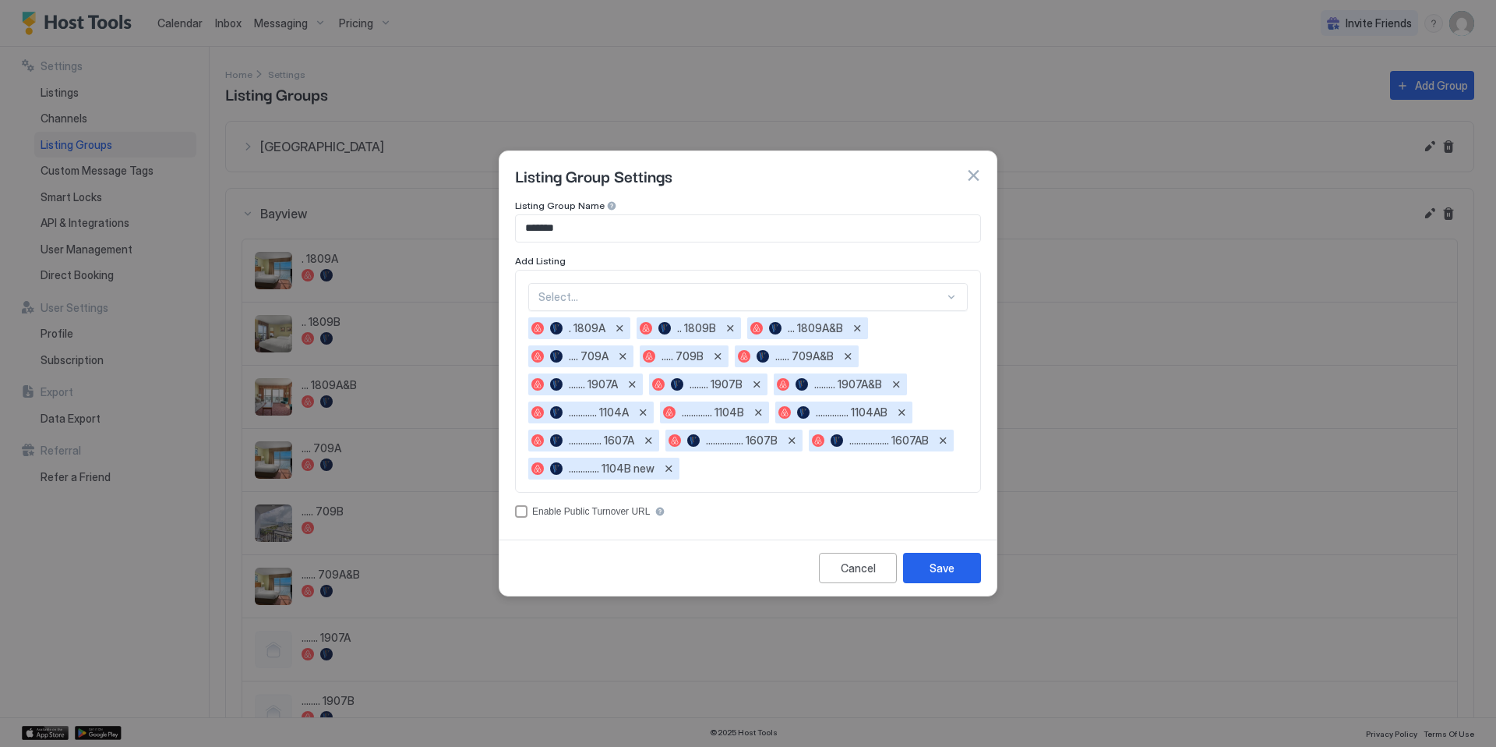
click at [795, 294] on div at bounding box center [951, 297] width 12 height 12
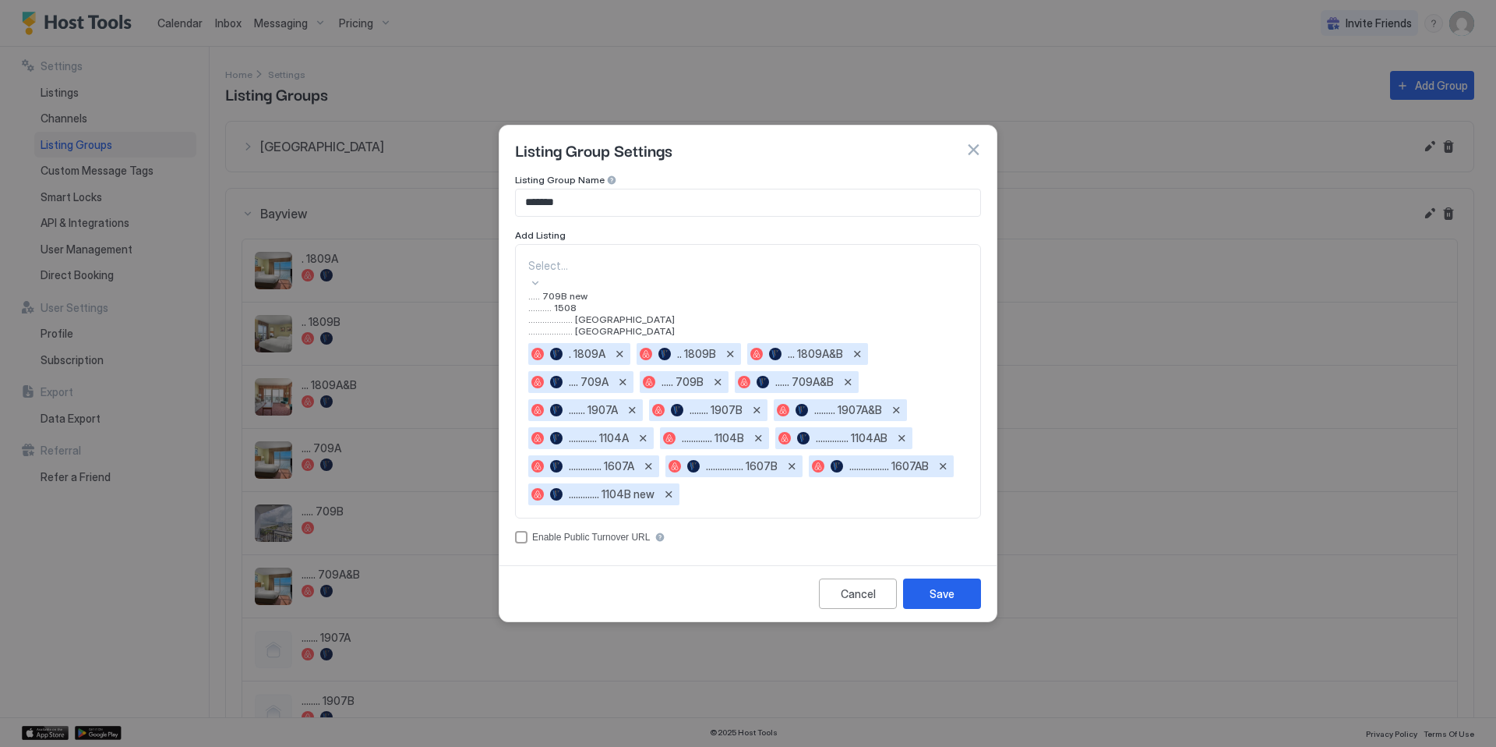
click at [634, 302] on div "..... 709B new" at bounding box center [748, 296] width 440 height 12
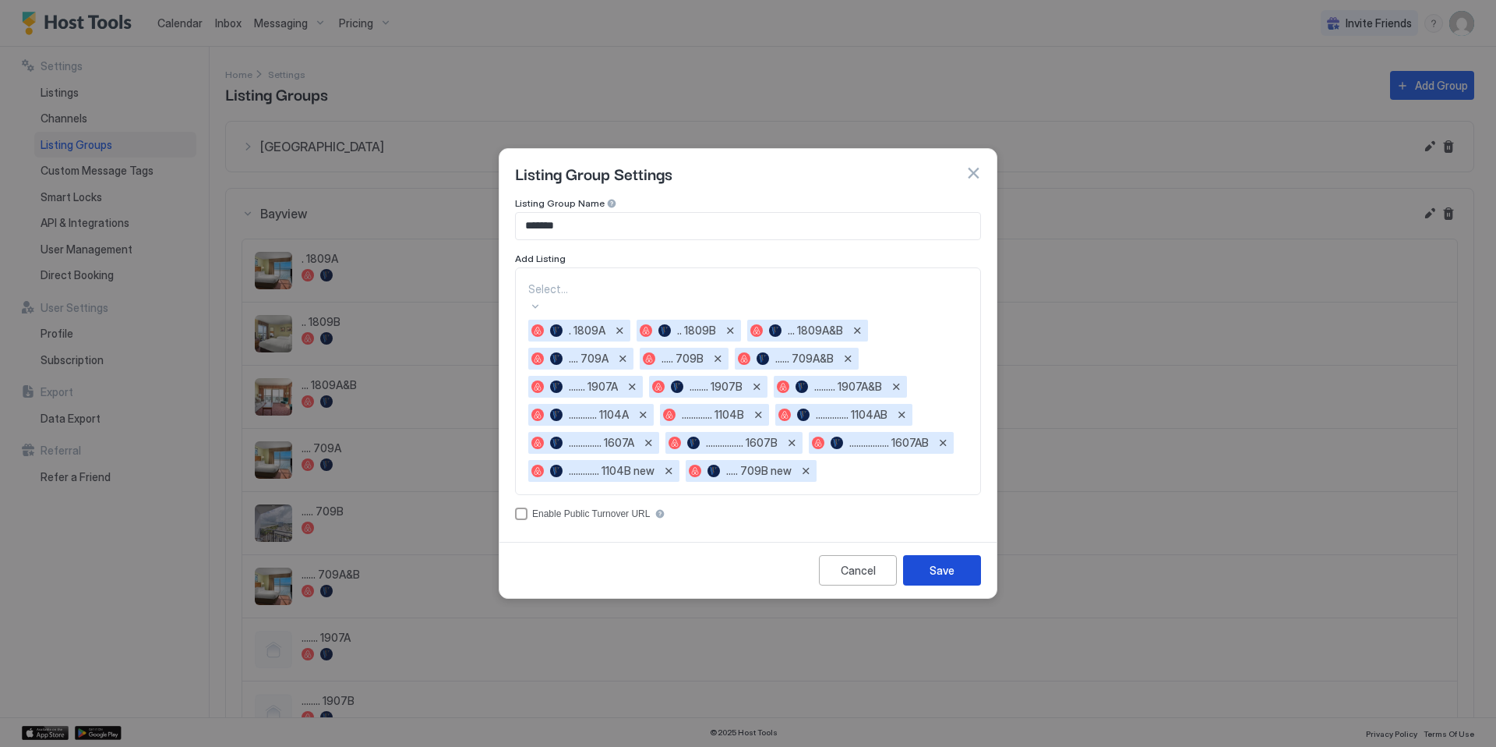
click at [795, 574] on div "Save" at bounding box center [942, 570] width 25 height 16
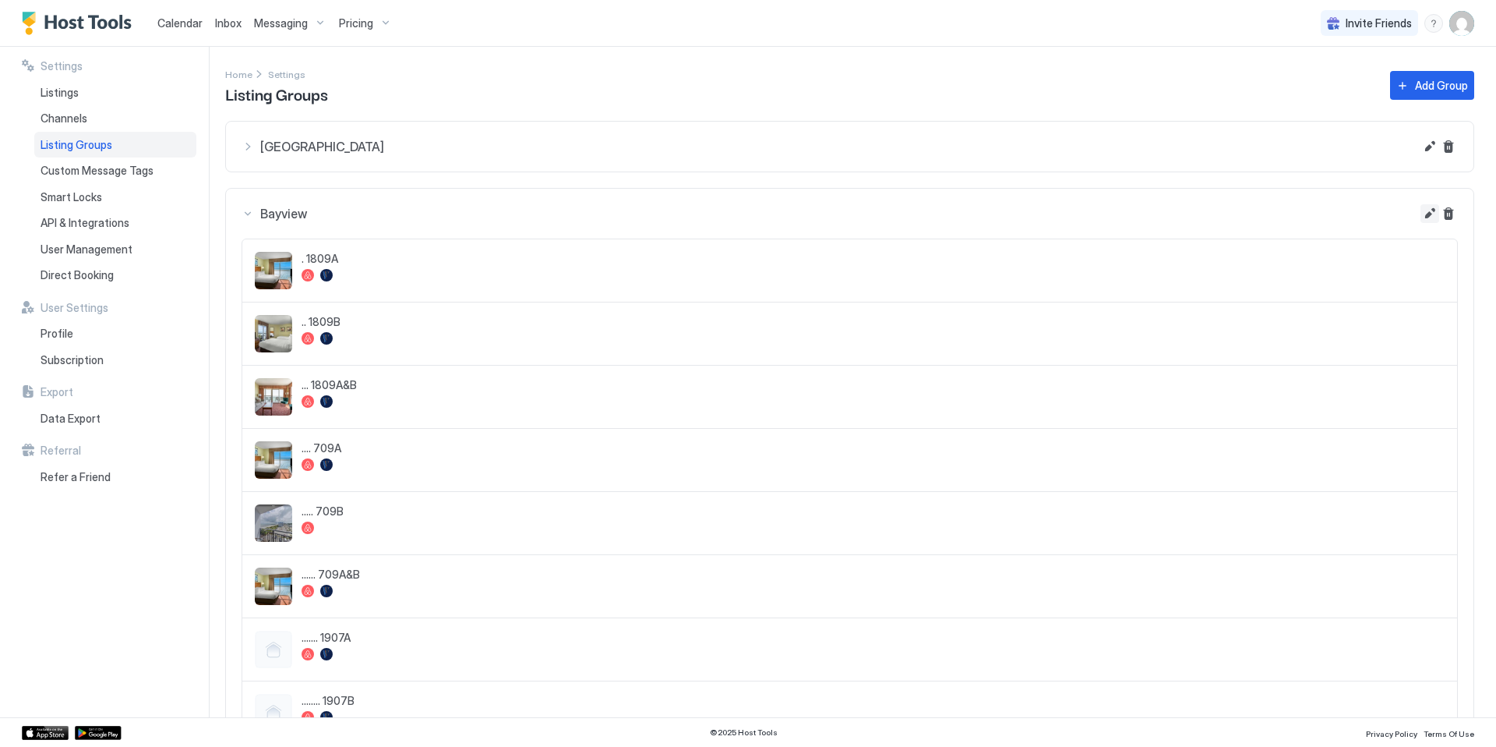
click at [795, 217] on button "Edit" at bounding box center [1430, 213] width 19 height 19
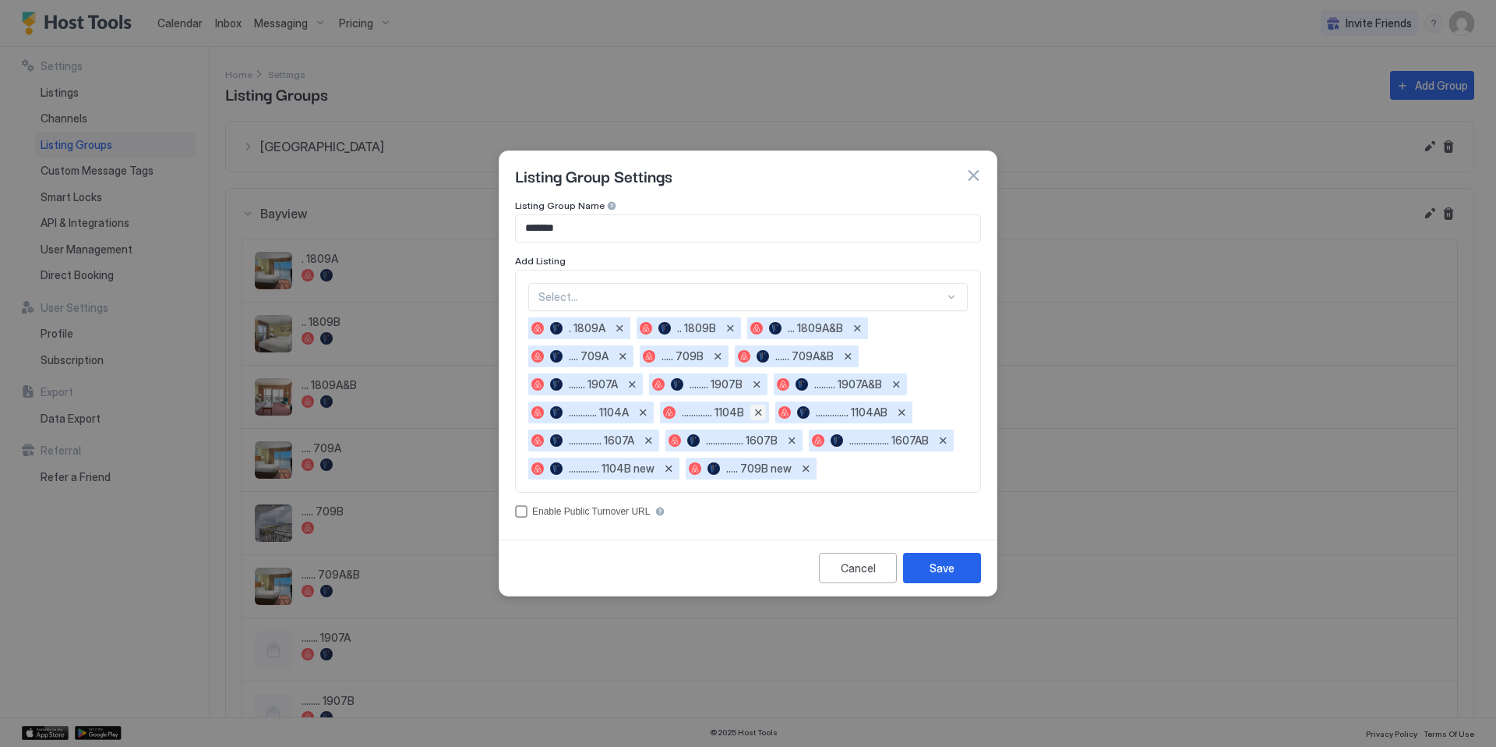
click at [763, 412] on button "Remove" at bounding box center [758, 412] width 16 height 16
click at [795, 567] on button "Save" at bounding box center [942, 568] width 78 height 30
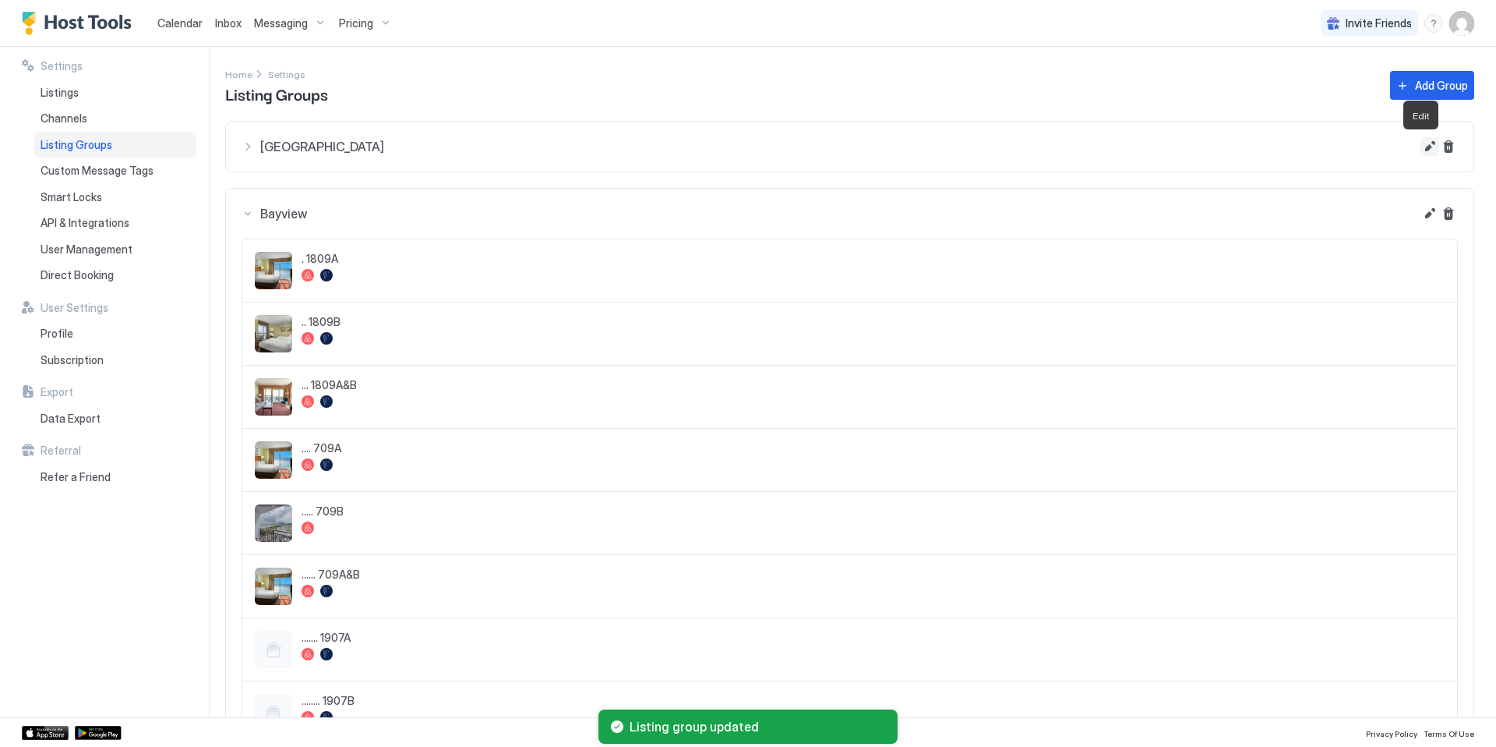
click at [795, 151] on button "Edit" at bounding box center [1430, 146] width 19 height 19
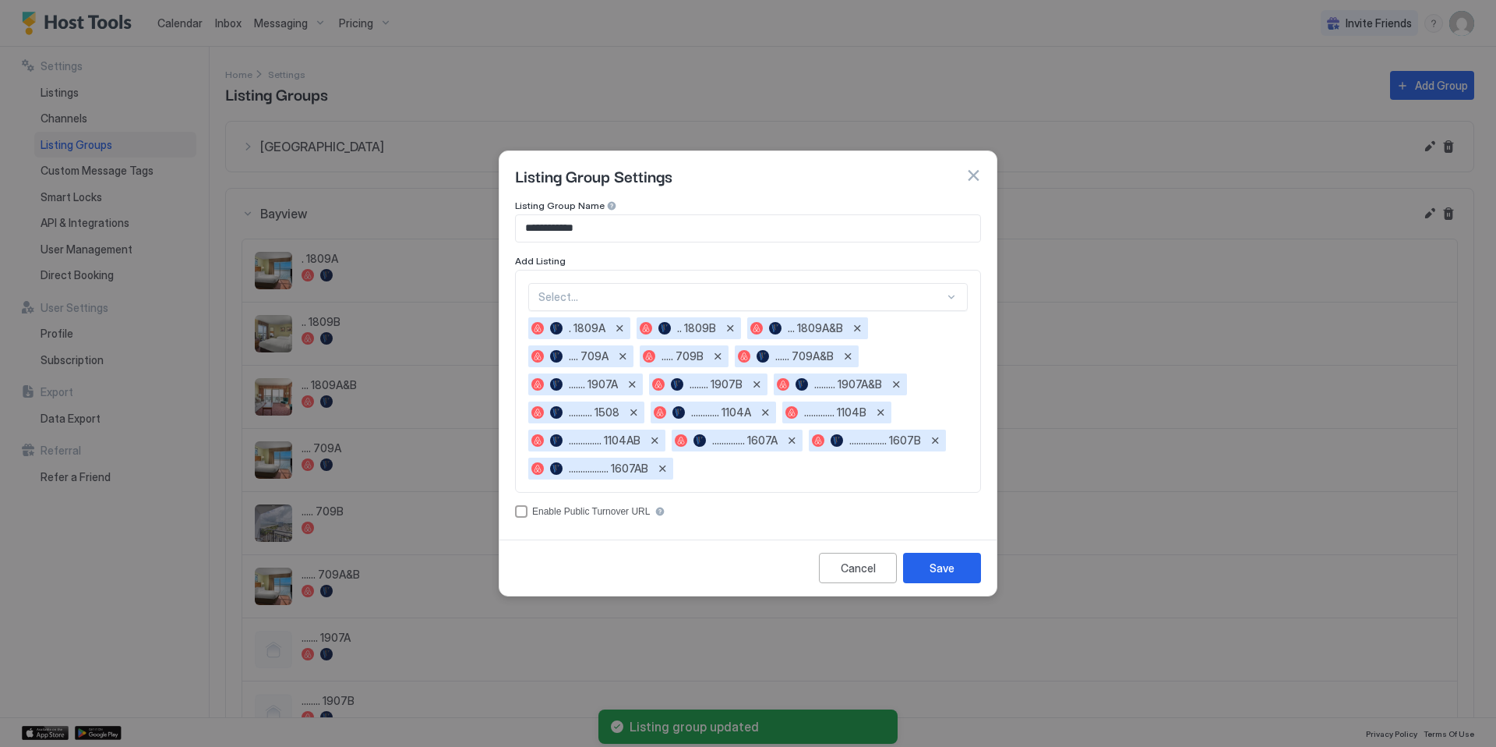
click at [750, 290] on div at bounding box center [742, 297] width 406 height 14
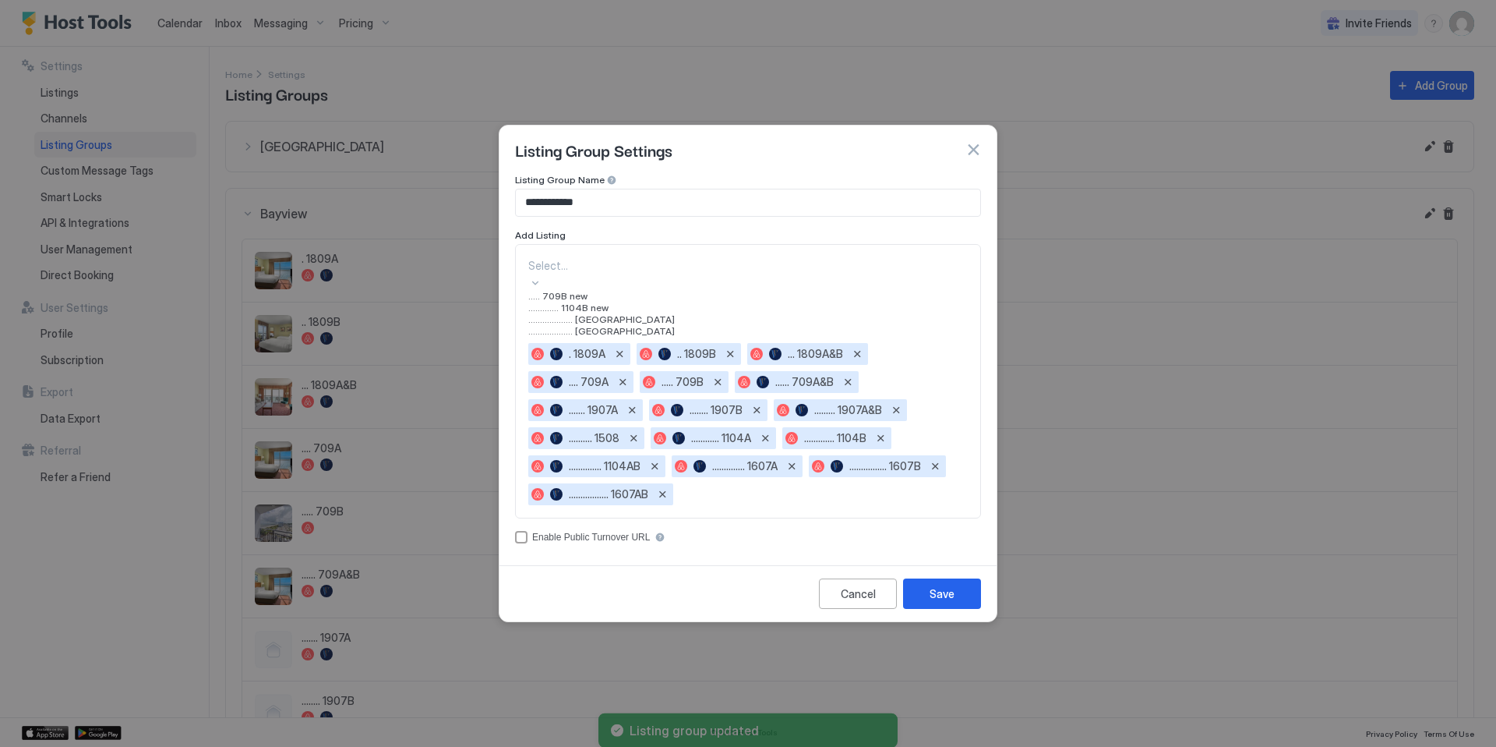
click at [625, 313] on div "............. 1104B new" at bounding box center [748, 308] width 440 height 12
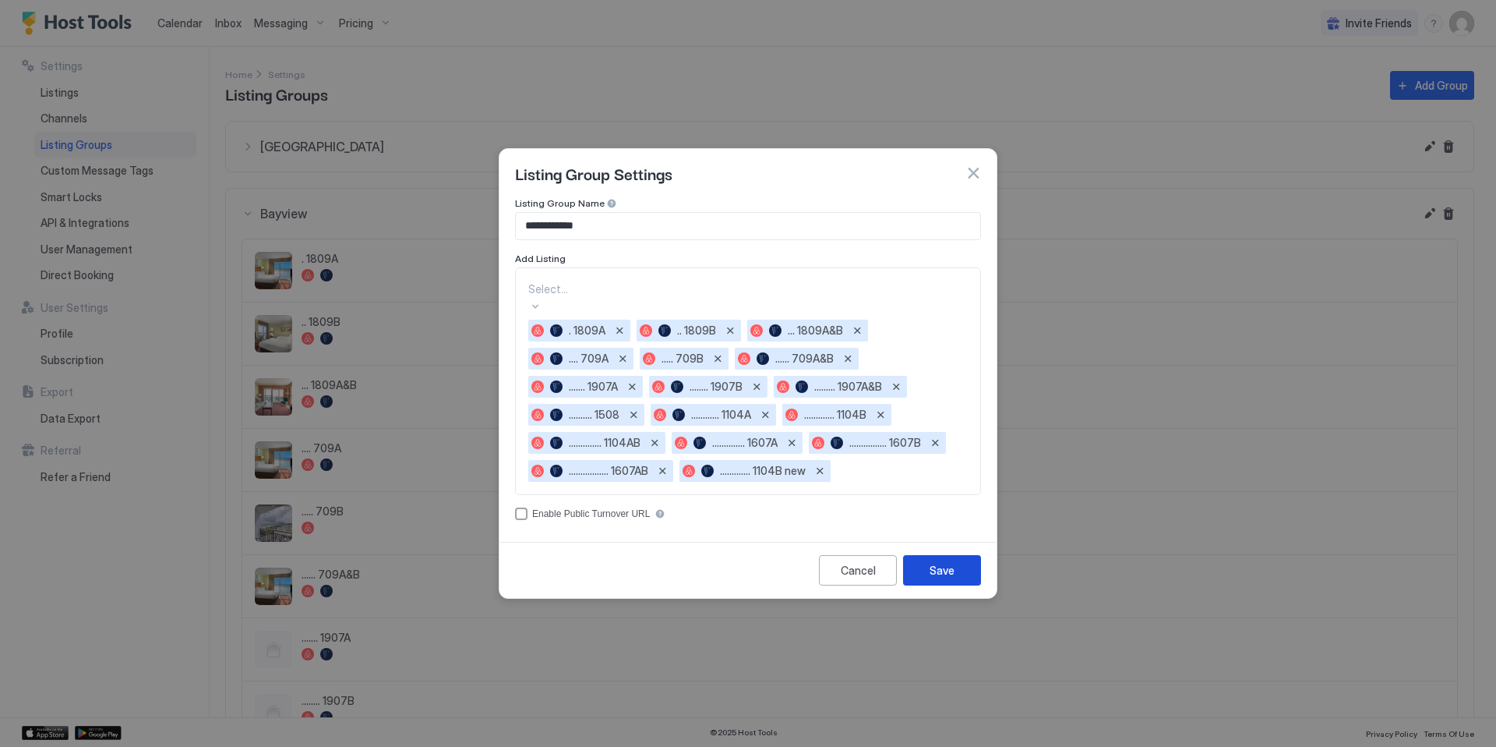
click at [795, 569] on button "Save" at bounding box center [942, 570] width 78 height 30
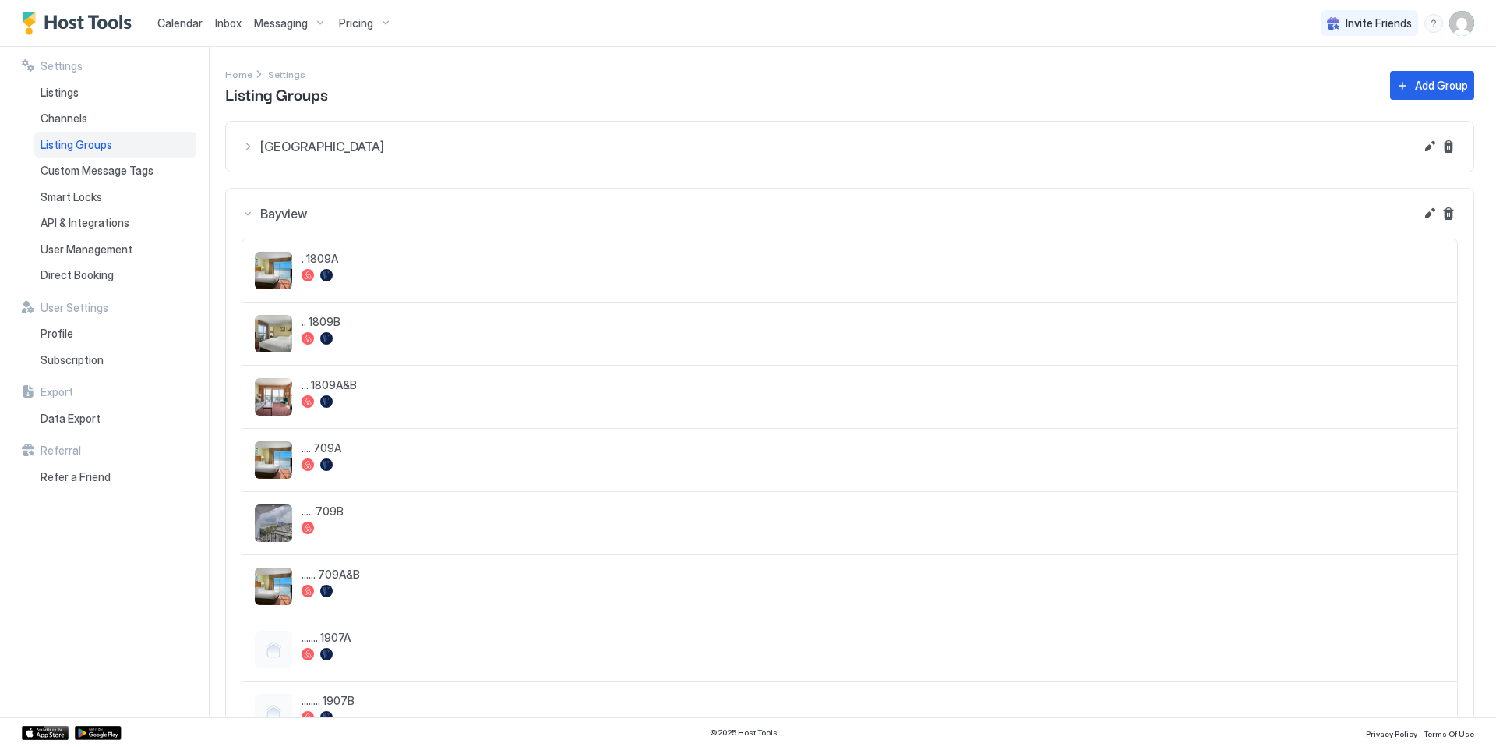
click at [301, 26] on span "Messaging" at bounding box center [281, 23] width 54 height 14
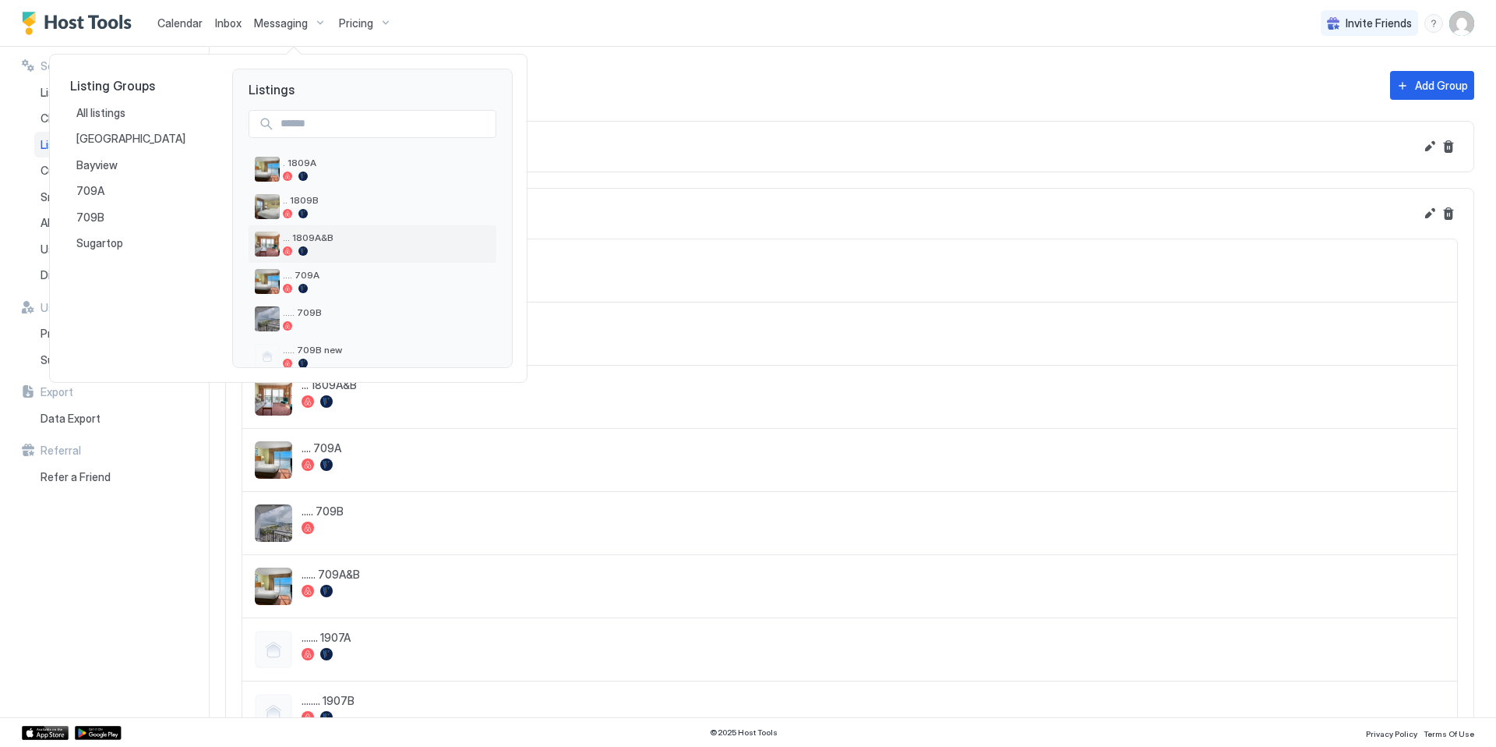
scroll to position [58, 0]
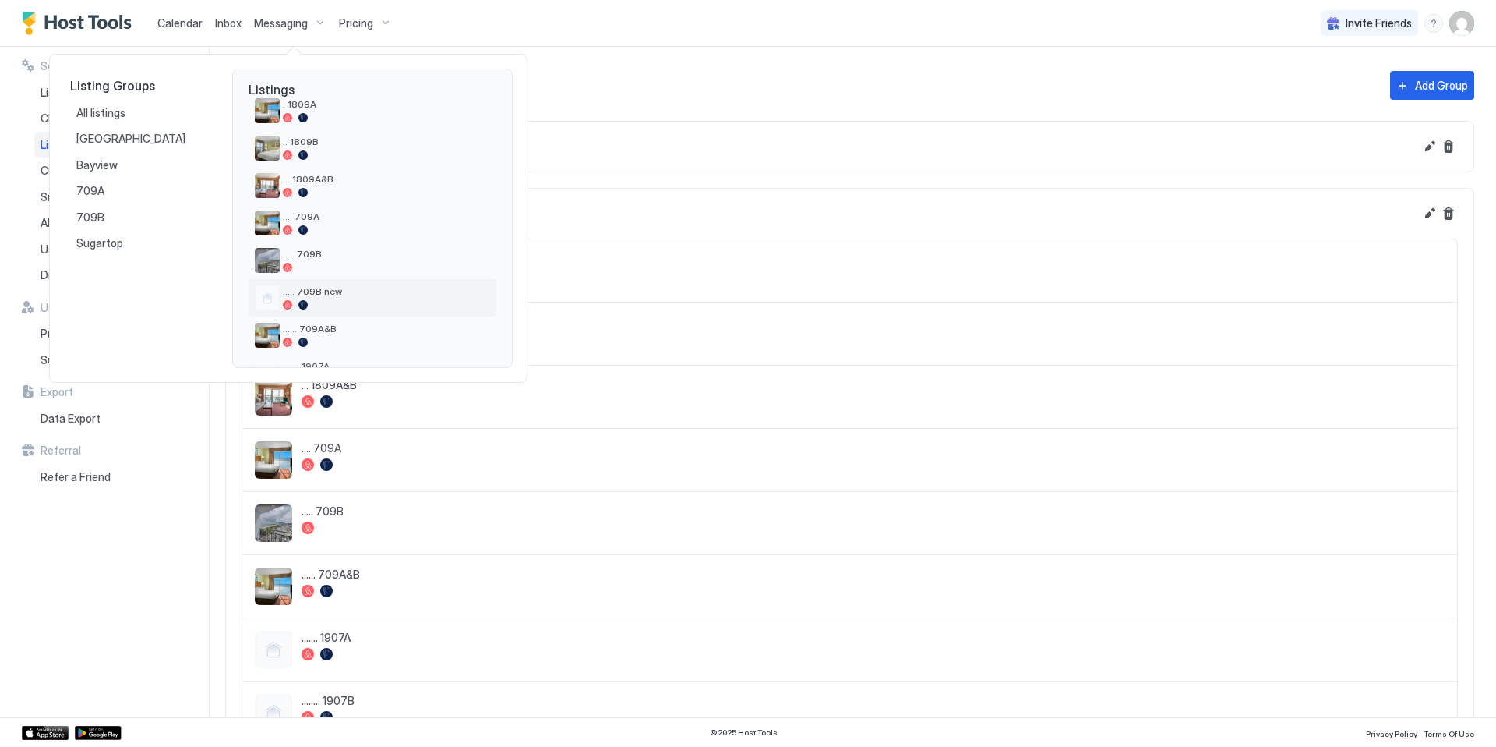
click at [325, 295] on span "..... 709B new" at bounding box center [386, 291] width 207 height 12
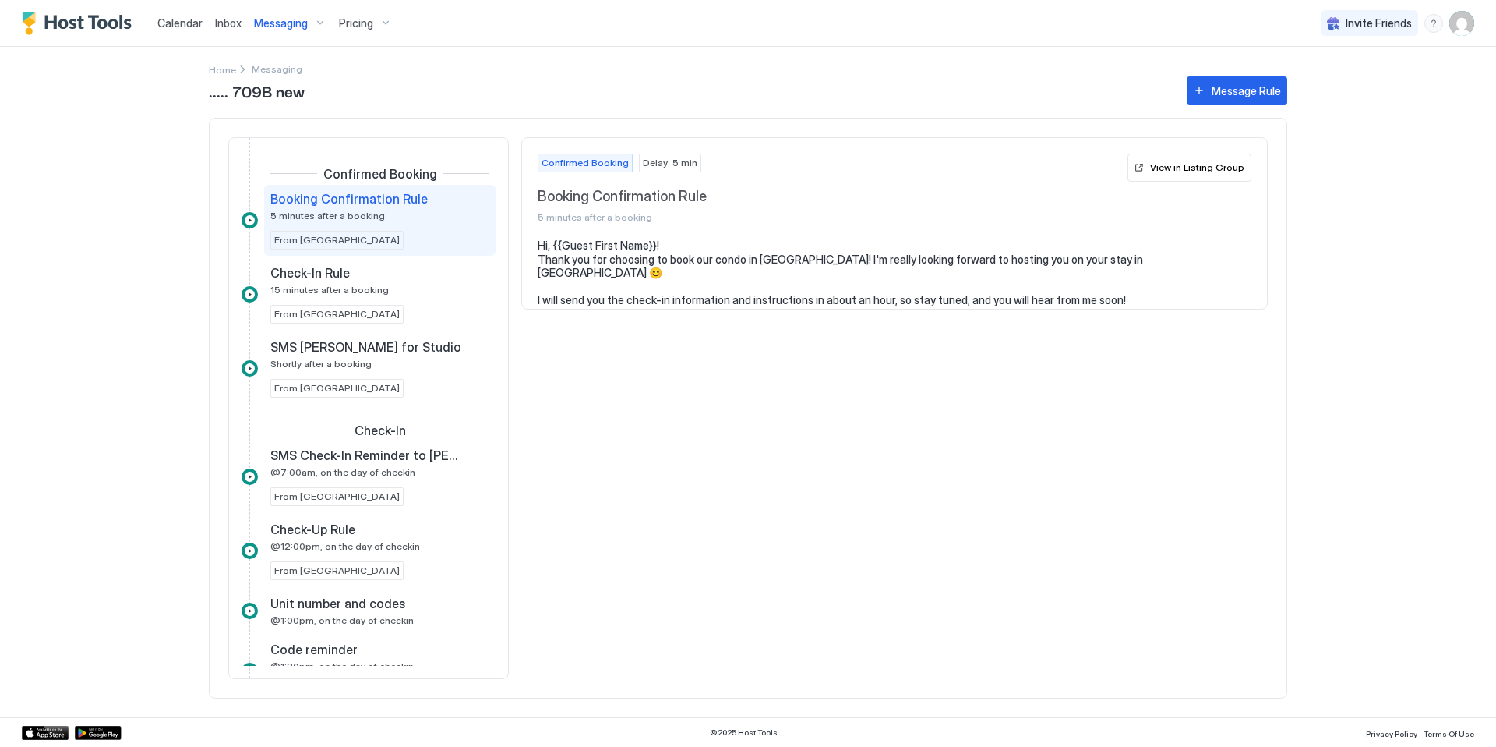
click at [369, 220] on span "5 minutes after a booking" at bounding box center [327, 216] width 115 height 12
click at [375, 284] on span "15 minutes after a booking" at bounding box center [329, 290] width 118 height 12
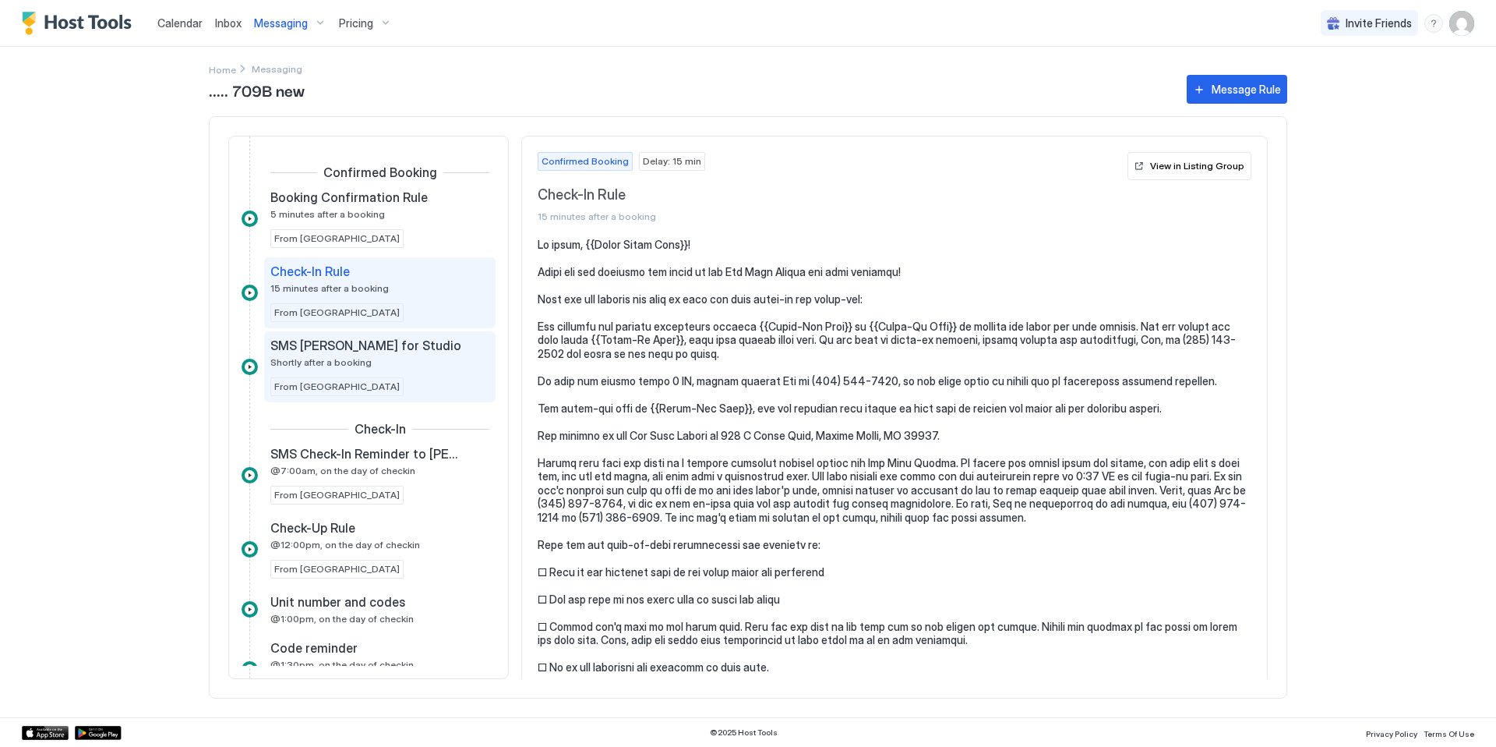
click at [410, 351] on div "SMS [PERSON_NAME] for Studio" at bounding box center [368, 345] width 197 height 16
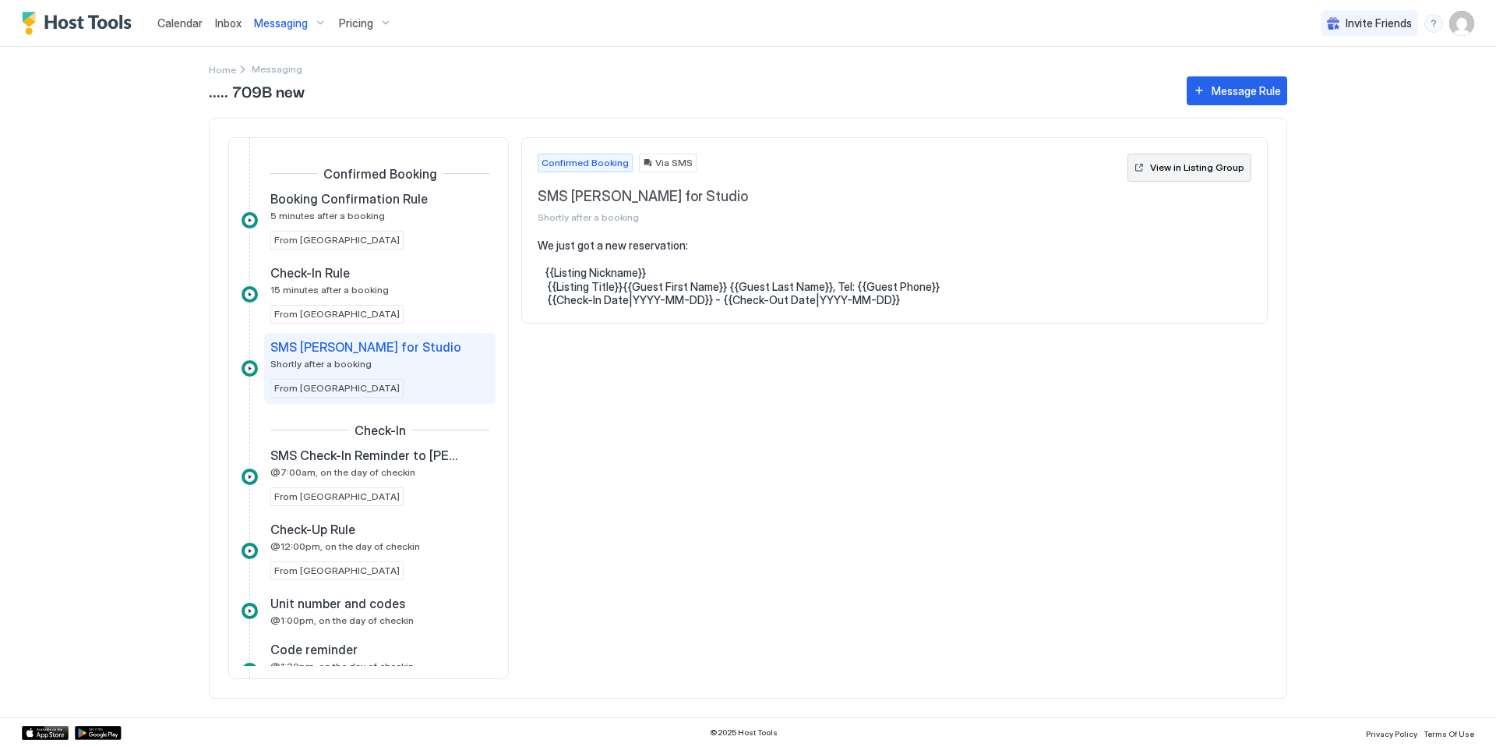
click at [795, 172] on div "View in Listing Group" at bounding box center [1197, 168] width 94 height 14
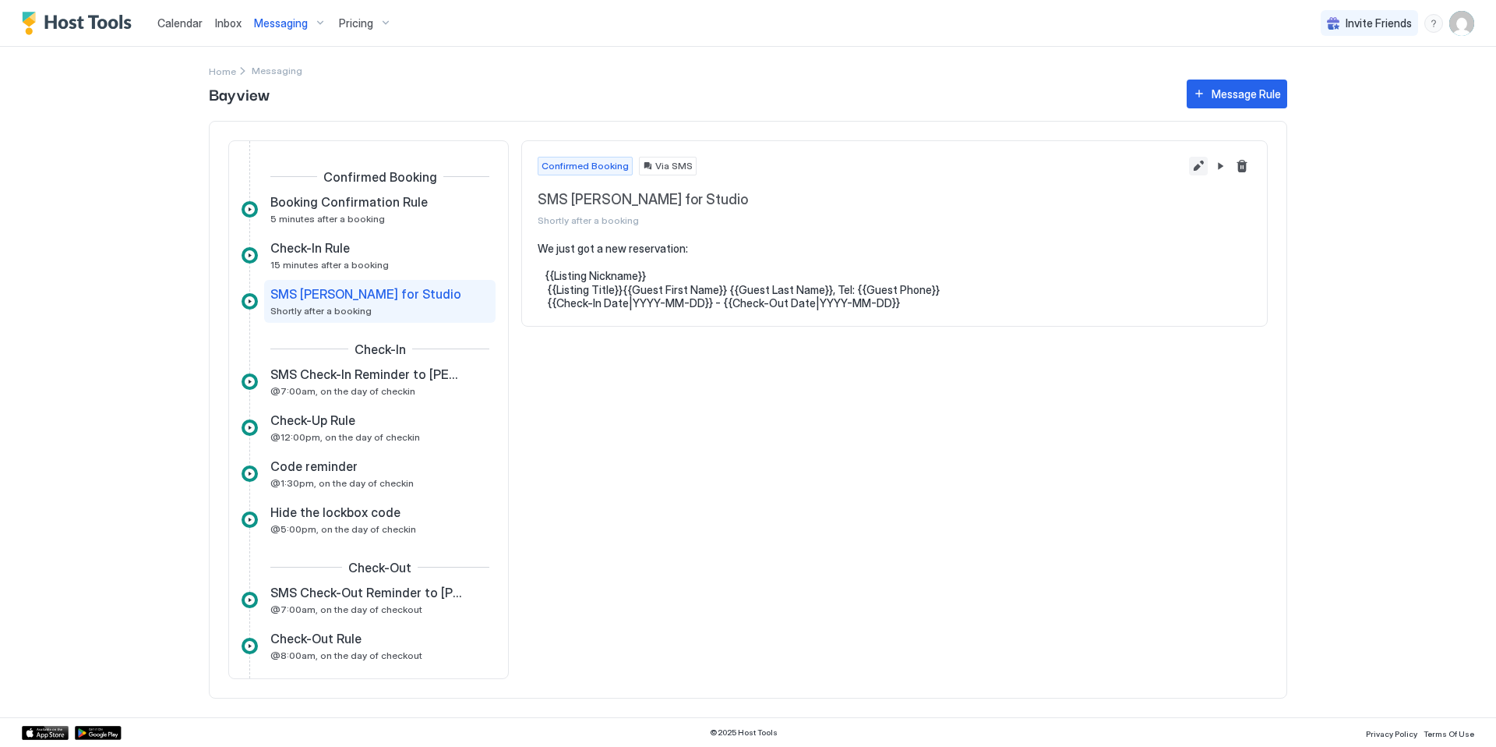
click at [795, 170] on button "Edit message rule" at bounding box center [1198, 166] width 19 height 19
click at [178, 32] on div "Calendar" at bounding box center [180, 23] width 58 height 29
click at [183, 26] on span "Calendar" at bounding box center [179, 22] width 45 height 13
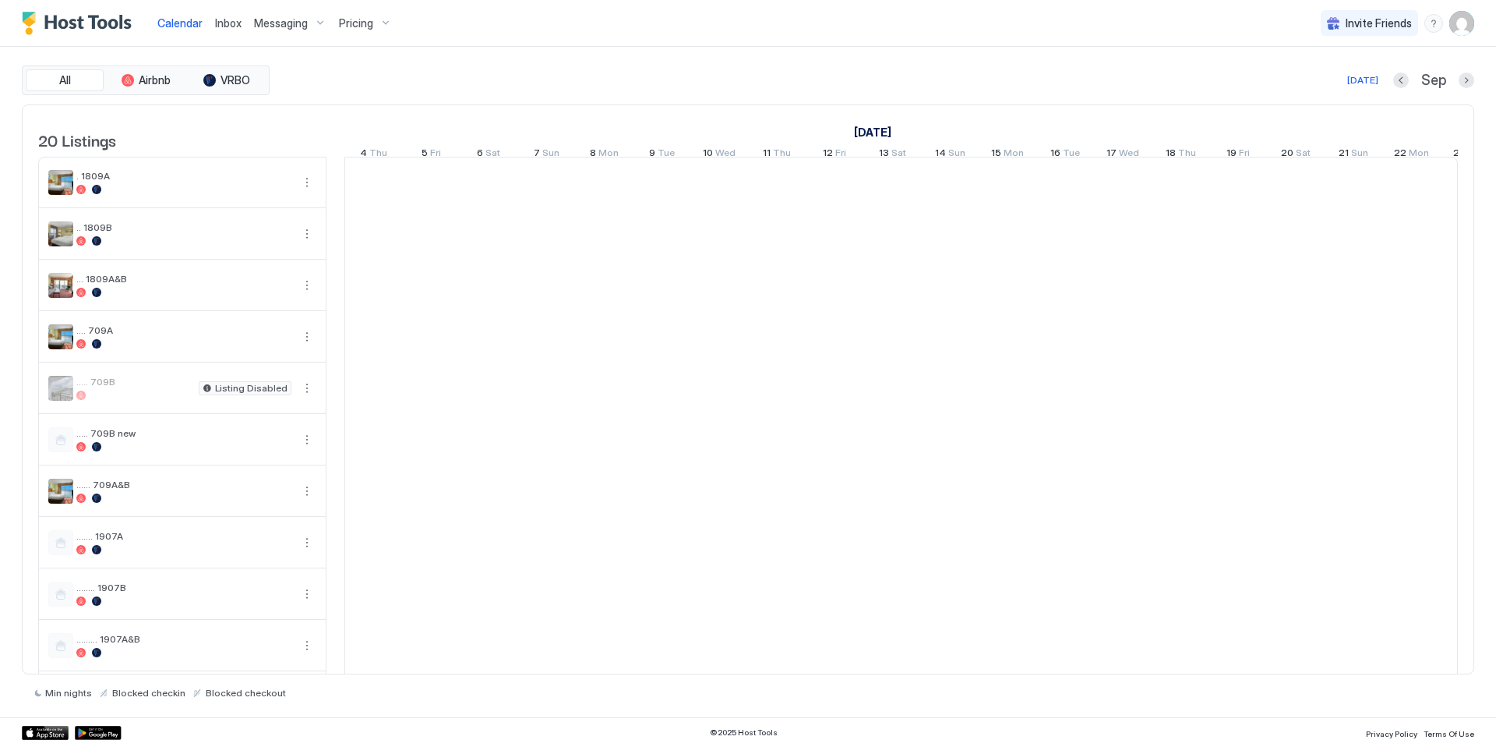
scroll to position [0, 866]
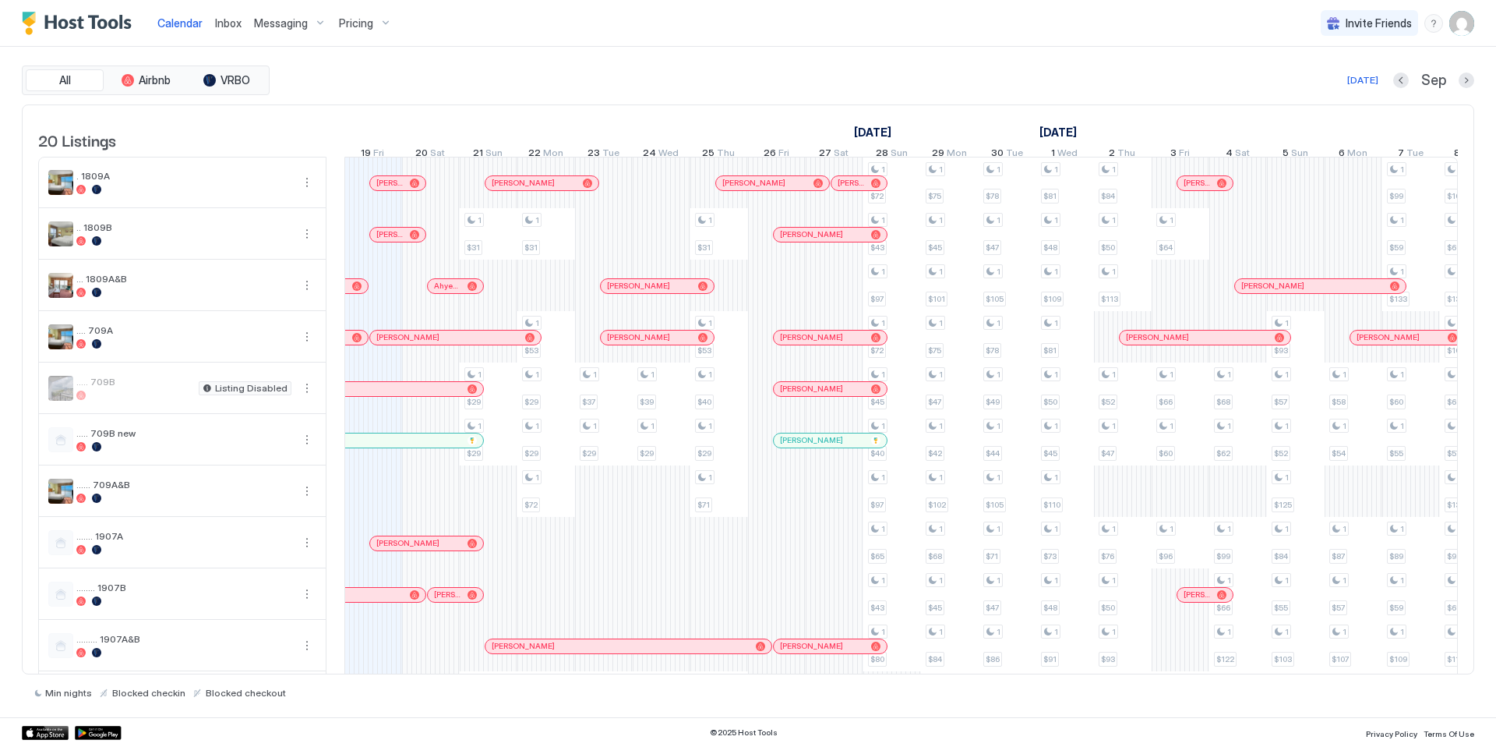
click at [795, 31] on img "User profile" at bounding box center [1462, 23] width 25 height 25
click at [795, 87] on div "Settings" at bounding box center [1375, 87] width 198 height 27
